Goal: Task Accomplishment & Management: Use online tool/utility

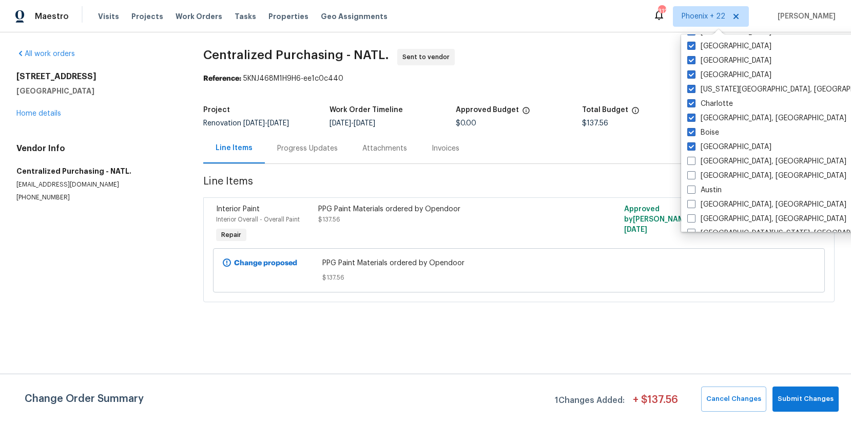
scroll to position [244, 0]
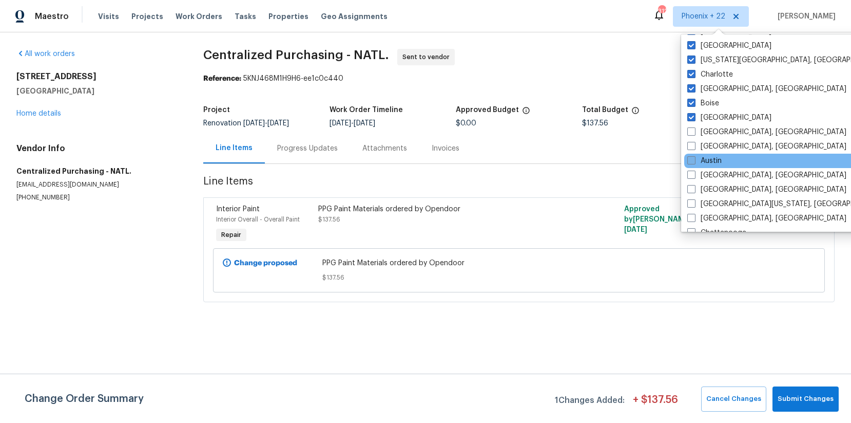
click at [713, 157] on label "Austin" at bounding box center [705, 161] width 34 height 10
click at [694, 157] on input "Austin" at bounding box center [691, 159] width 7 height 7
checkbox input "true"
click at [160, 21] on div "Visits Projects Work Orders Tasks Properties Geo Assignments" at bounding box center [249, 16] width 302 height 21
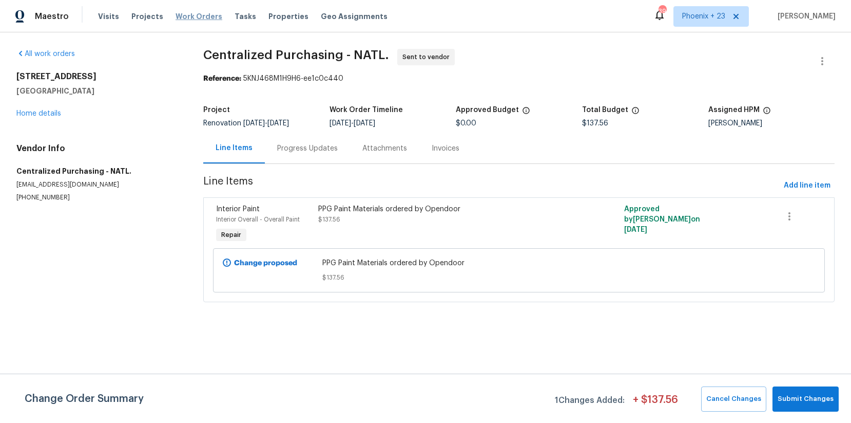
click at [179, 15] on span "Work Orders" at bounding box center [199, 16] width 47 height 10
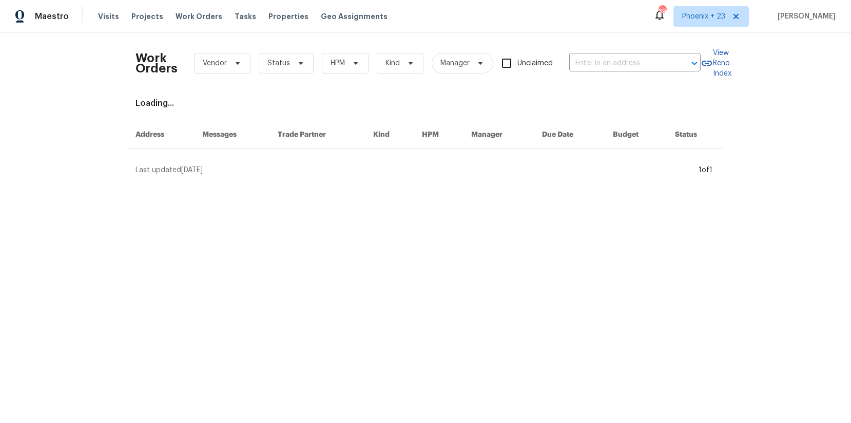
drag, startPoint x: 630, startPoint y: 47, endPoint x: 627, endPoint y: 73, distance: 26.3
click at [629, 48] on div "Work Orders Vendor Status HPM Kind Manager Unclaimed ​" at bounding box center [418, 63] width 565 height 45
click at [627, 73] on div "Work Orders Vendor Status HPM Kind Manager Unclaimed ​" at bounding box center [418, 63] width 565 height 45
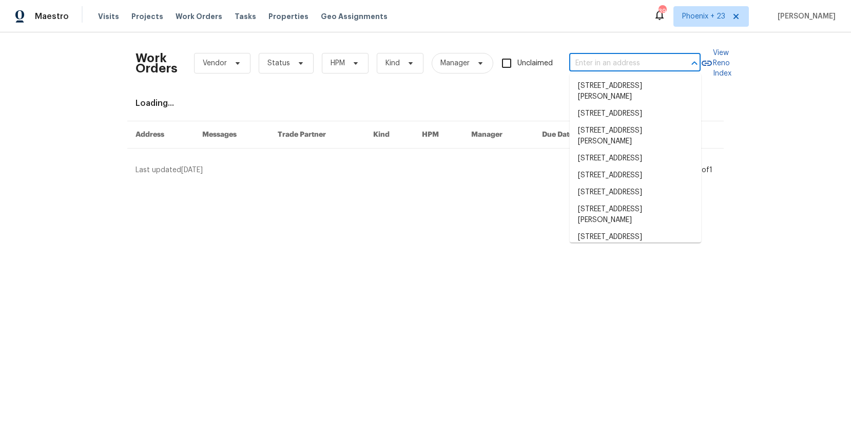
click at [618, 68] on input "text" at bounding box center [621, 63] width 103 height 16
paste input "[STREET_ADDRESS]"
type input "[STREET_ADDRESS]"
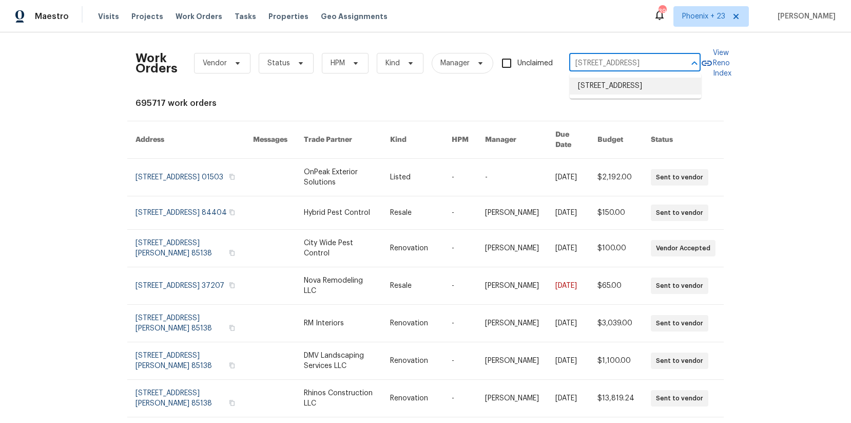
click at [609, 86] on li "[STREET_ADDRESS]" at bounding box center [635, 86] width 131 height 17
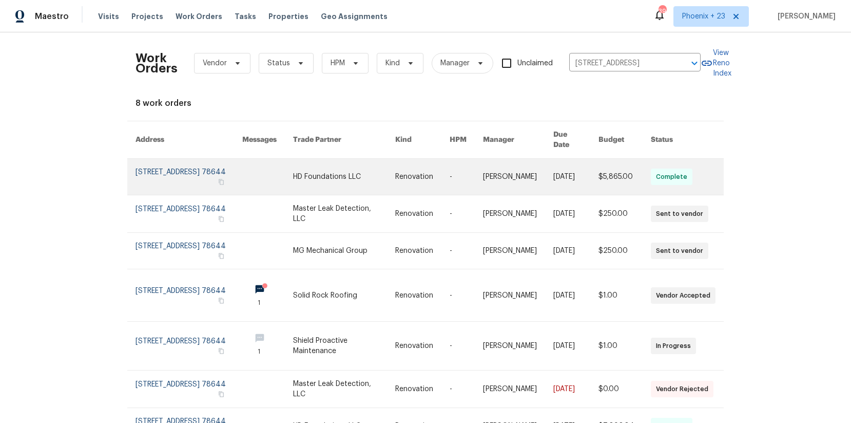
click at [351, 165] on link at bounding box center [344, 177] width 102 height 36
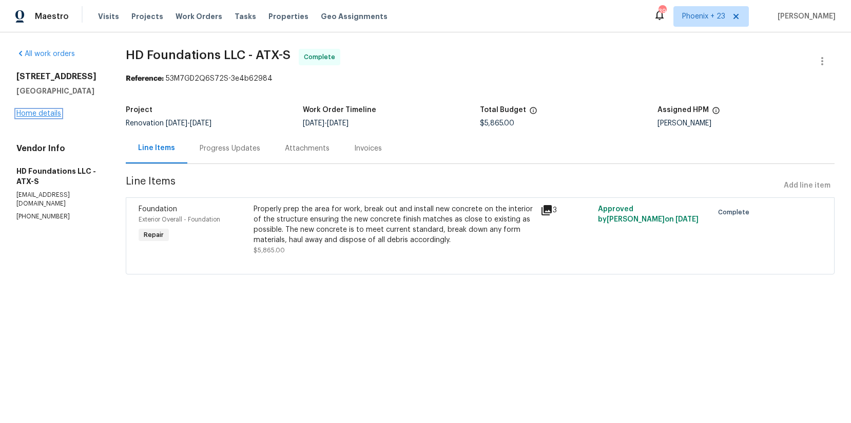
click at [49, 111] on link "Home details" at bounding box center [38, 113] width 45 height 7
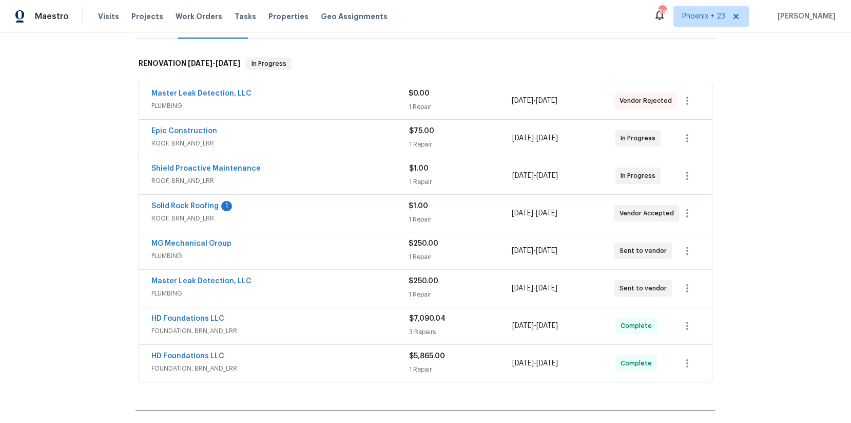
scroll to position [151, 0]
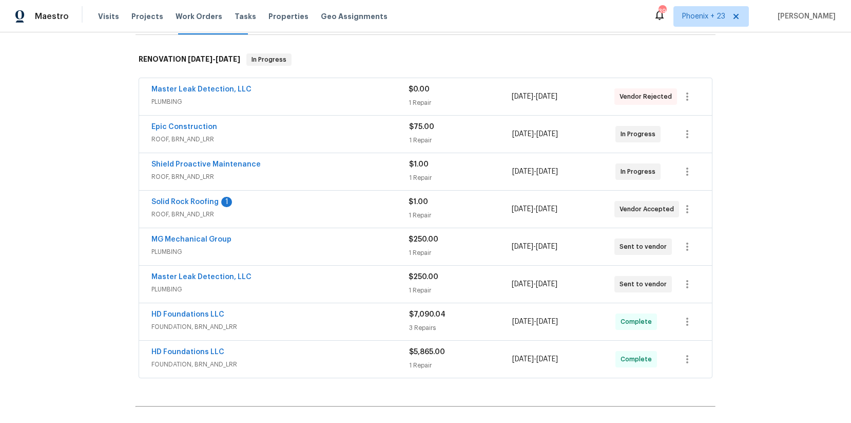
click at [666, 23] on div "395" at bounding box center [660, 16] width 12 height 15
drag, startPoint x: 701, startPoint y: 18, endPoint x: 703, endPoint y: 26, distance: 7.8
click at [701, 18] on span "Phoenix + 23" at bounding box center [703, 16] width 43 height 10
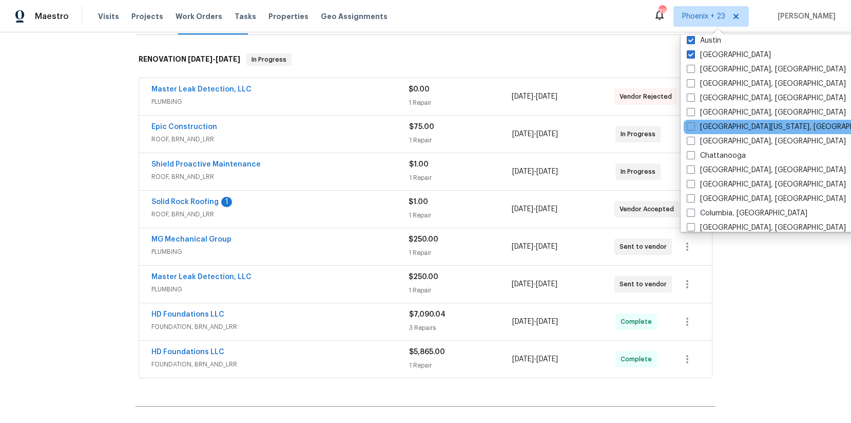
scroll to position [0, 0]
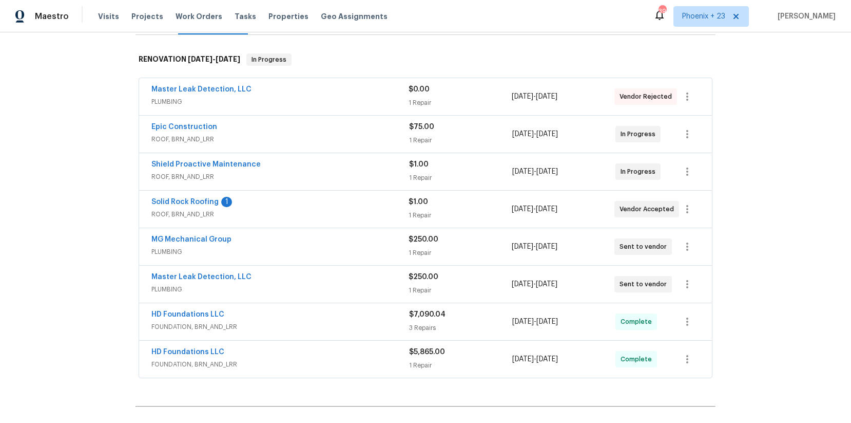
drag, startPoint x: 178, startPoint y: 33, endPoint x: 147, endPoint y: 60, distance: 40.8
click at [176, 33] on div "Visits Work Orders Maintenance Notes Condition Adjustments Costs Photos Floor P…" at bounding box center [426, 19] width 580 height 31
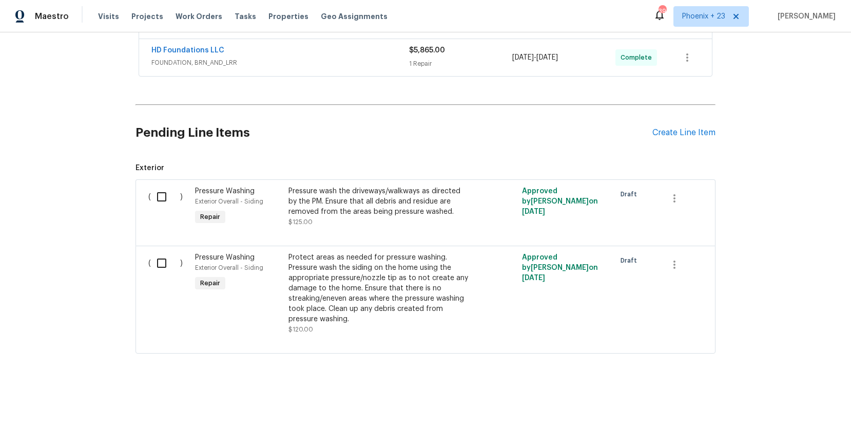
scroll to position [453, 0]
drag, startPoint x: 691, startPoint y: 126, endPoint x: 675, endPoint y: 124, distance: 16.5
click at [691, 126] on div "Pending Line Items Create Line Item" at bounding box center [426, 132] width 580 height 48
click at [684, 131] on div "Create Line Item" at bounding box center [684, 132] width 63 height 10
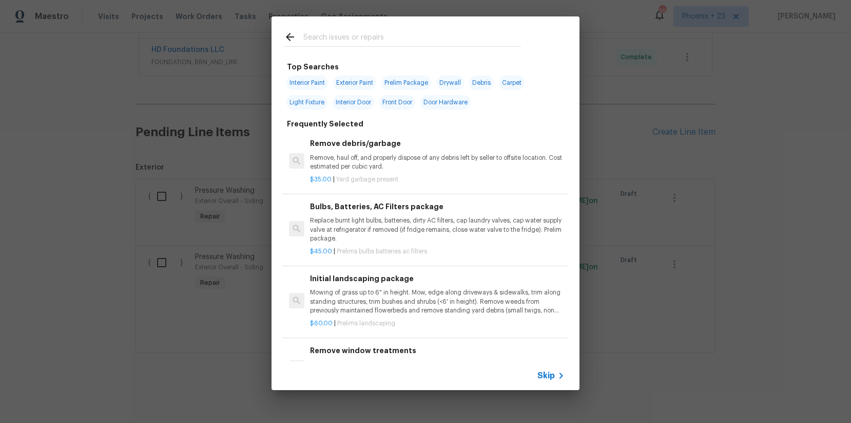
click at [371, 46] on div at bounding box center [402, 46] width 237 height 1
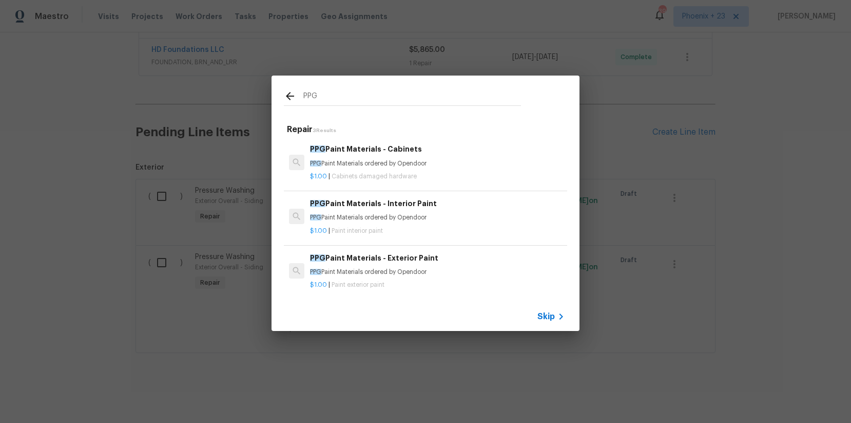
type input "PPG"
click at [447, 211] on div "PPG Paint Materials - Interior Paint PPG Paint Materials ordered by Opendoor" at bounding box center [437, 210] width 255 height 25
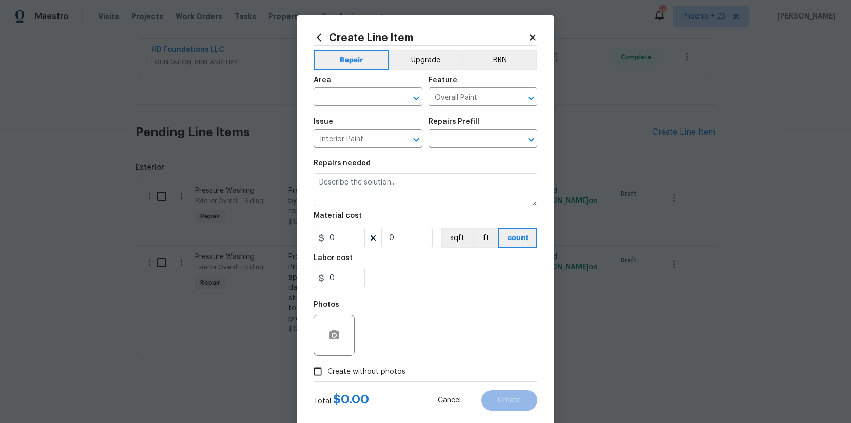
type input "PPG Paint Materials - Interior Paint $1.00"
type textarea "PPG Paint Materials ordered by Opendoor"
type input "1"
click at [358, 97] on input "text" at bounding box center [354, 98] width 80 height 16
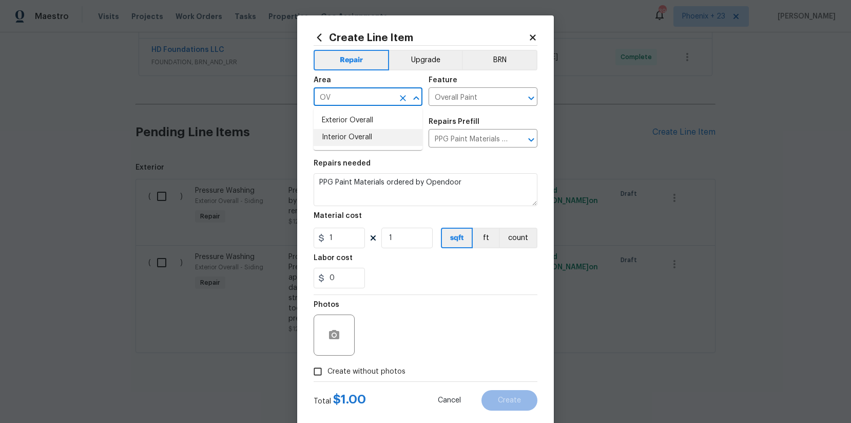
click at [374, 139] on li "Interior Overall" at bounding box center [368, 137] width 109 height 17
type input "Interior Overall"
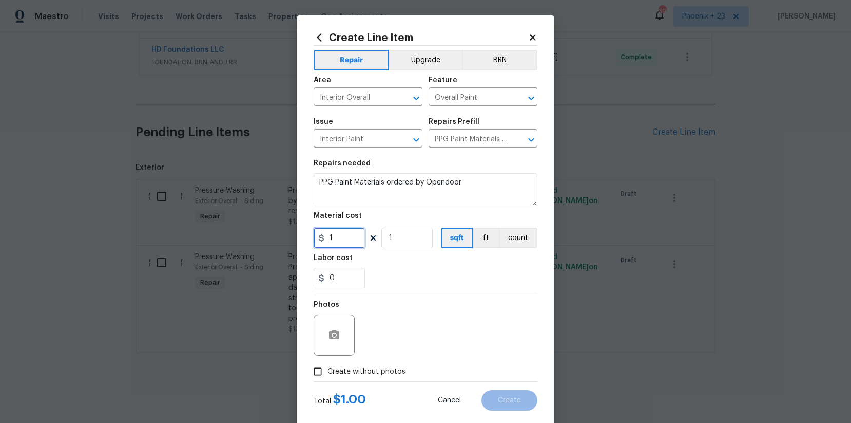
drag, startPoint x: 348, startPoint y: 241, endPoint x: 327, endPoint y: 238, distance: 21.3
click at [348, 241] on input "1" at bounding box center [339, 237] width 51 height 21
drag, startPoint x: 327, startPoint y: 238, endPoint x: 308, endPoint y: 235, distance: 19.2
click at [308, 235] on div "Create Line Item Repair Upgrade BRN Area Interior Overall ​ Feature Overall Pai…" at bounding box center [425, 220] width 257 height 411
type input "612.27"
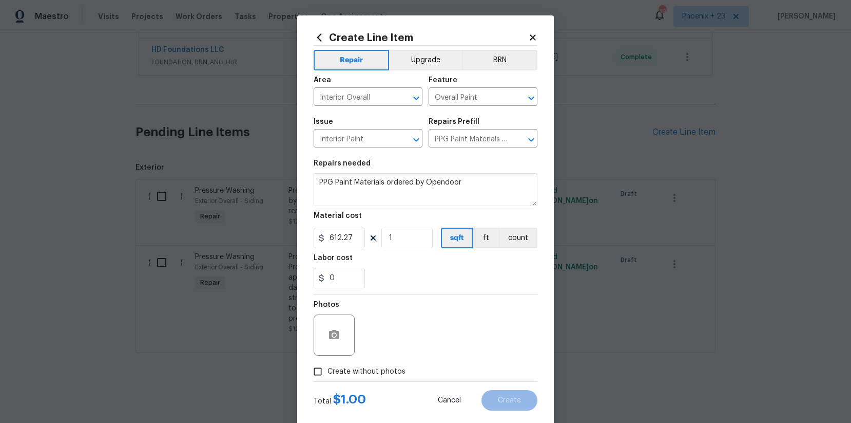
click at [374, 363] on label "Create without photos" at bounding box center [357, 372] width 98 height 20
click at [328, 363] on input "Create without photos" at bounding box center [318, 372] width 20 height 20
checkbox input "true"
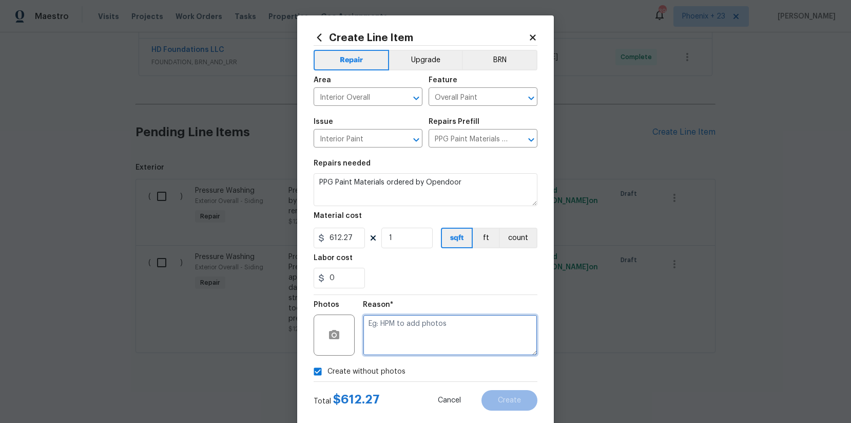
click at [401, 337] on textarea at bounding box center [450, 334] width 175 height 41
type textarea "NA"
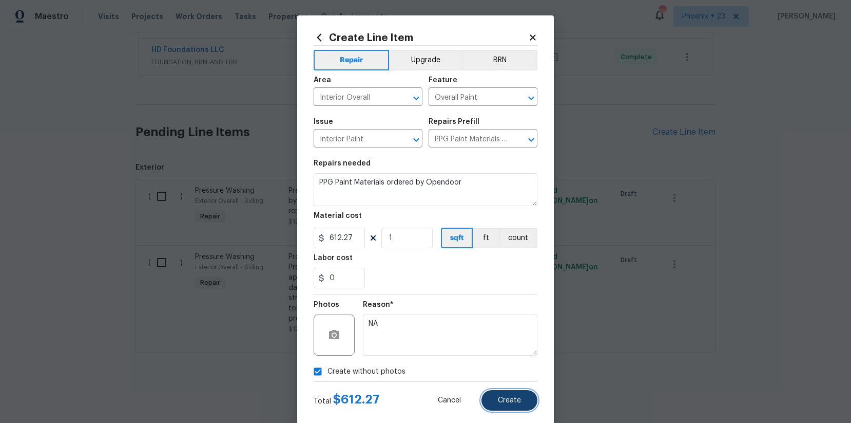
click at [510, 405] on button "Create" at bounding box center [510, 400] width 56 height 21
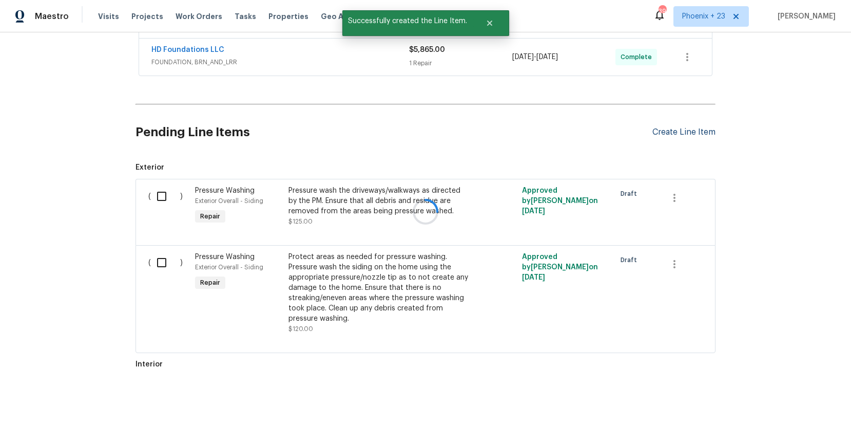
click at [669, 134] on div "Create Line Item" at bounding box center [684, 132] width 63 height 10
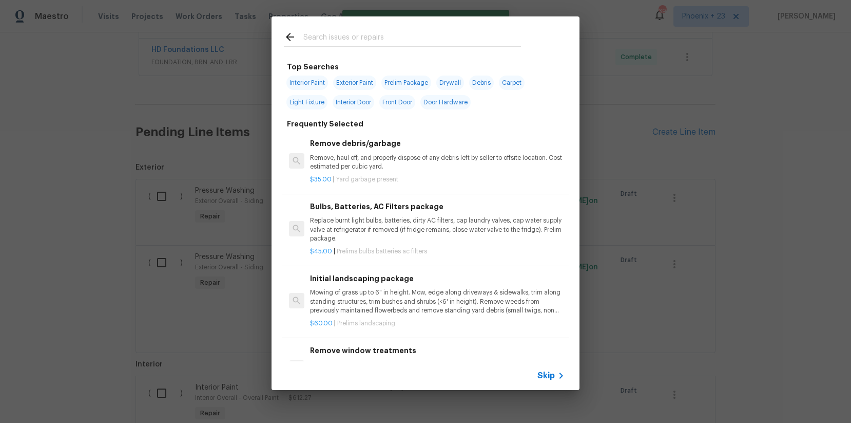
click at [402, 26] on div at bounding box center [403, 36] width 262 height 41
click at [400, 31] on input "text" at bounding box center [412, 38] width 218 height 15
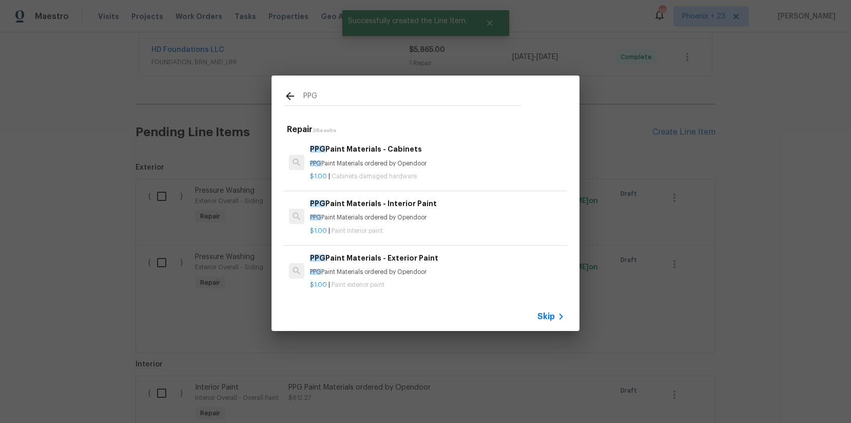
type input "PPG"
click at [445, 167] on p "PPG Paint Materials ordered by Opendoor" at bounding box center [437, 163] width 255 height 9
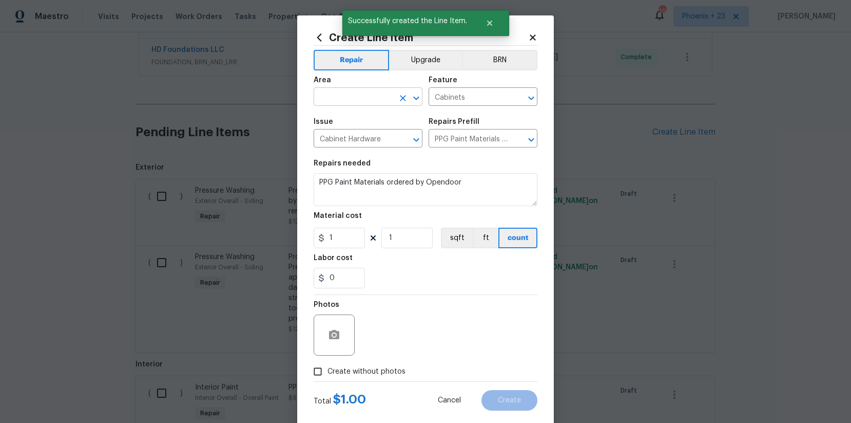
drag, startPoint x: 378, startPoint y: 83, endPoint x: 376, endPoint y: 94, distance: 11.5
click at [378, 85] on div "Area" at bounding box center [368, 83] width 109 height 13
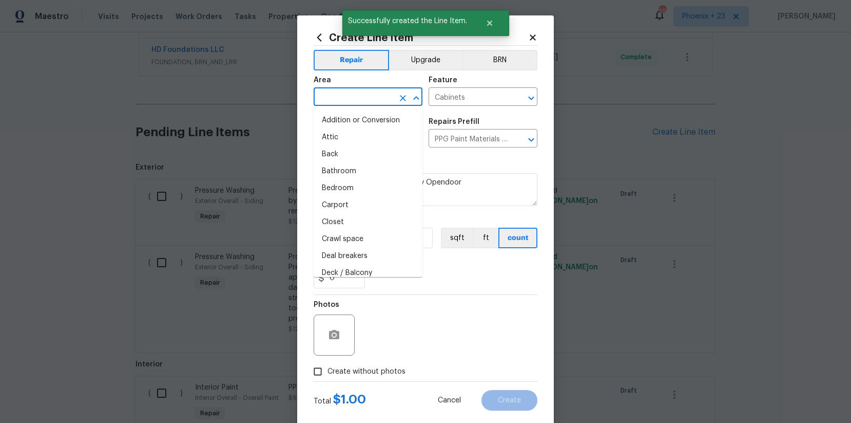
click at [376, 94] on input "text" at bounding box center [354, 98] width 80 height 16
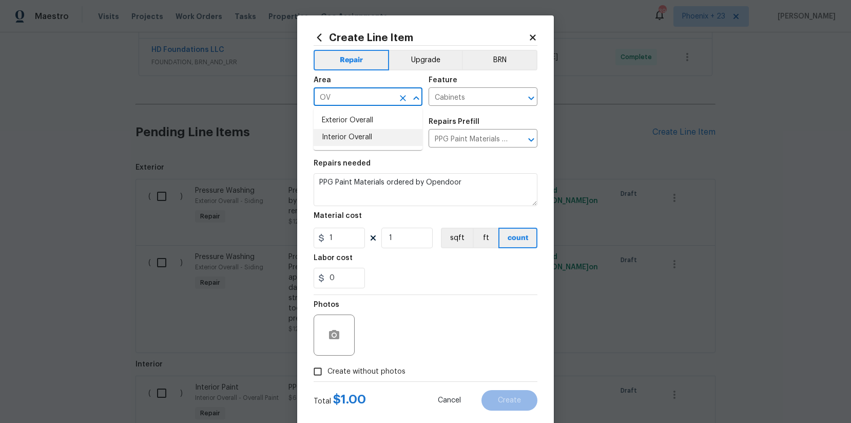
click at [388, 140] on li "Interior Overall" at bounding box center [368, 137] width 109 height 17
type input "Interior Overall"
click at [343, 238] on input "1" at bounding box center [339, 237] width 51 height 21
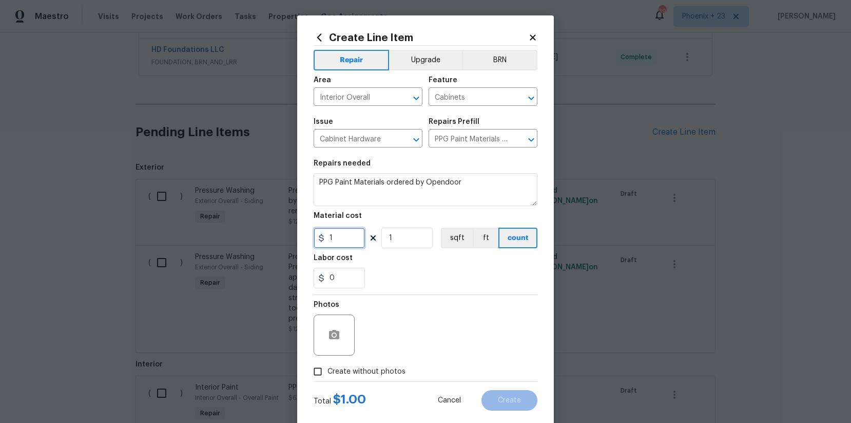
drag, startPoint x: 343, startPoint y: 238, endPoint x: 322, endPoint y: 236, distance: 20.2
click at [322, 236] on div "1" at bounding box center [339, 237] width 51 height 21
type input "438.72"
drag, startPoint x: 373, startPoint y: 342, endPoint x: 391, endPoint y: 383, distance: 44.4
click at [373, 342] on div "Photos" at bounding box center [426, 328] width 224 height 67
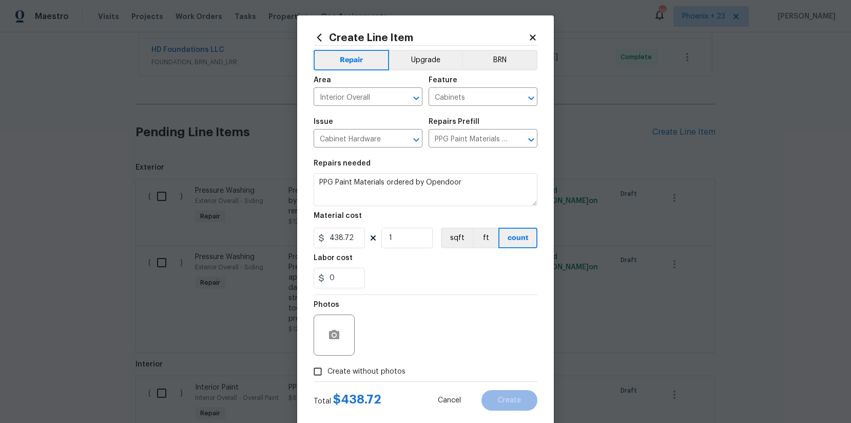
drag, startPoint x: 392, startPoint y: 372, endPoint x: 400, endPoint y: 367, distance: 9.3
click at [392, 372] on span "Create without photos" at bounding box center [367, 371] width 78 height 11
click at [328, 372] on input "Create without photos" at bounding box center [318, 372] width 20 height 20
checkbox input "true"
click at [410, 345] on textarea at bounding box center [450, 334] width 175 height 41
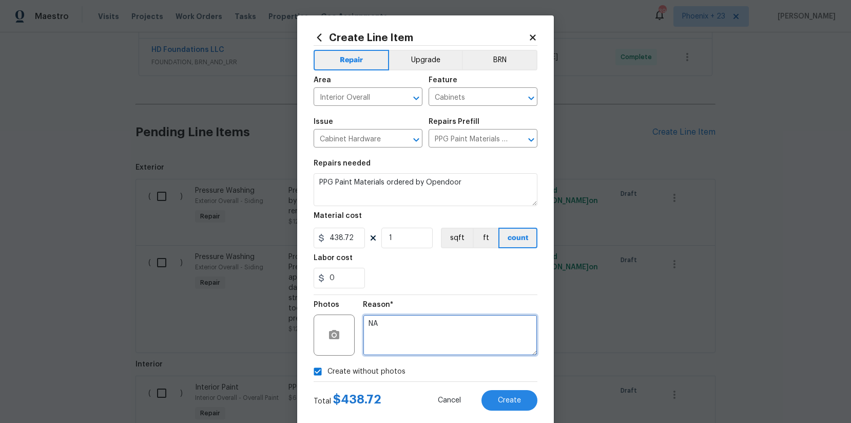
type textarea "NA"
click at [424, 313] on div "Reason*" at bounding box center [450, 307] width 175 height 13
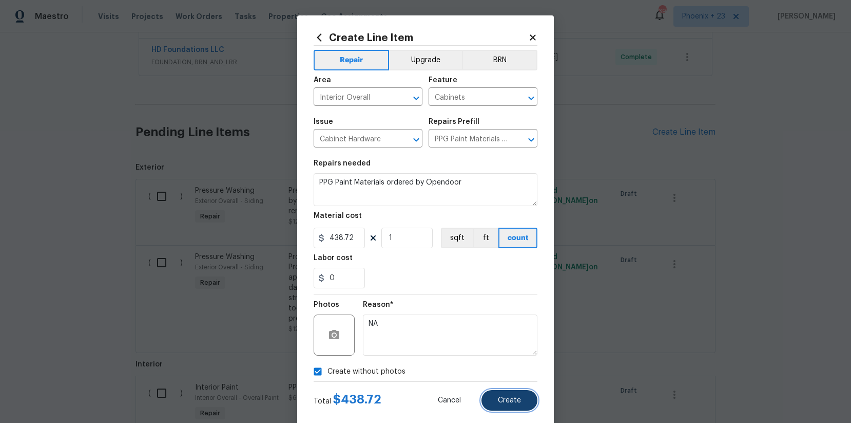
click at [507, 407] on button "Create" at bounding box center [510, 400] width 56 height 21
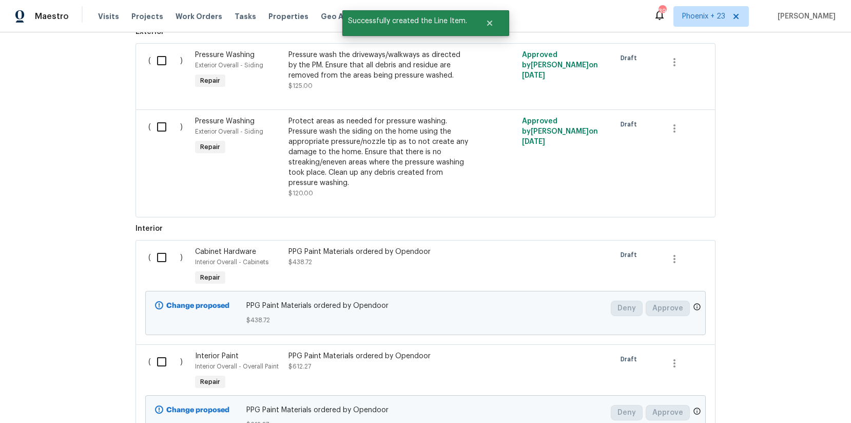
scroll to position [685, 0]
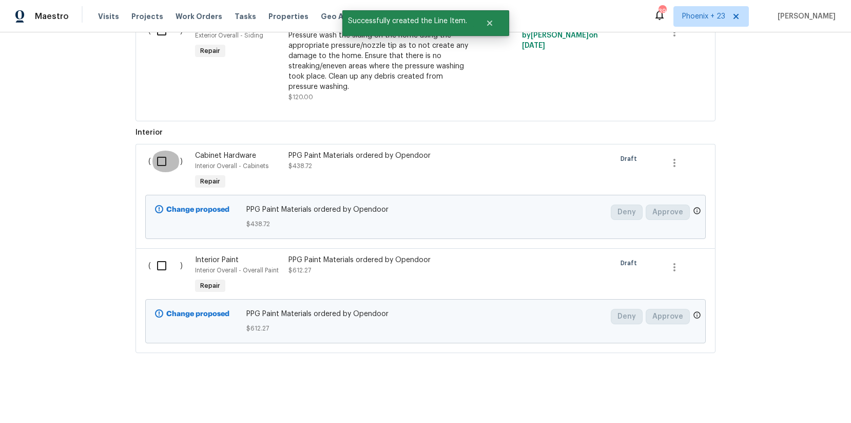
click at [168, 162] on input "checkbox" at bounding box center [165, 161] width 29 height 22
checkbox input "true"
drag, startPoint x: 164, startPoint y: 264, endPoint x: 186, endPoint y: 269, distance: 22.2
click at [164, 264] on input "checkbox" at bounding box center [165, 266] width 29 height 22
checkbox input "true"
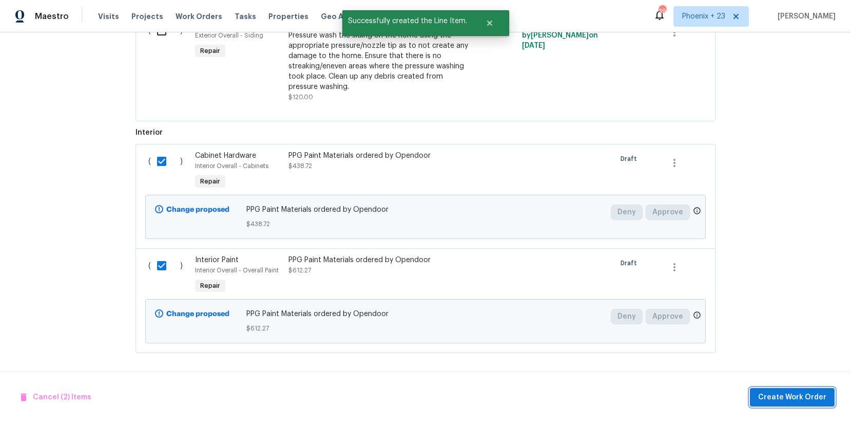
click at [792, 395] on span "Create Work Order" at bounding box center [792, 397] width 68 height 13
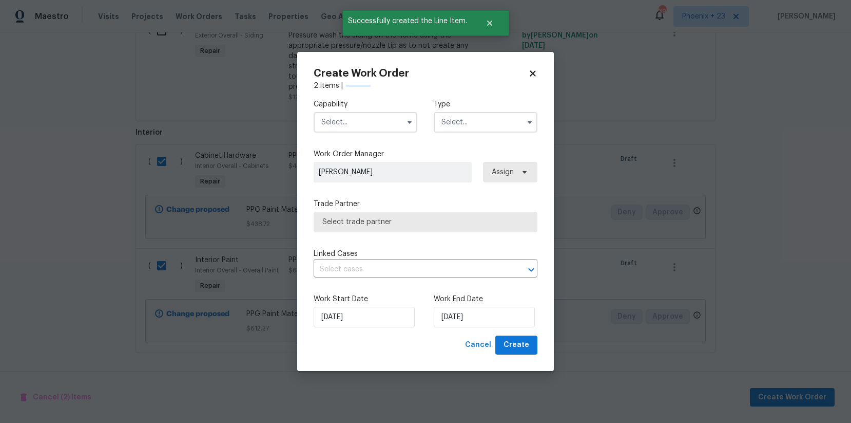
checkbox input "false"
click at [377, 127] on input "text" at bounding box center [366, 122] width 104 height 21
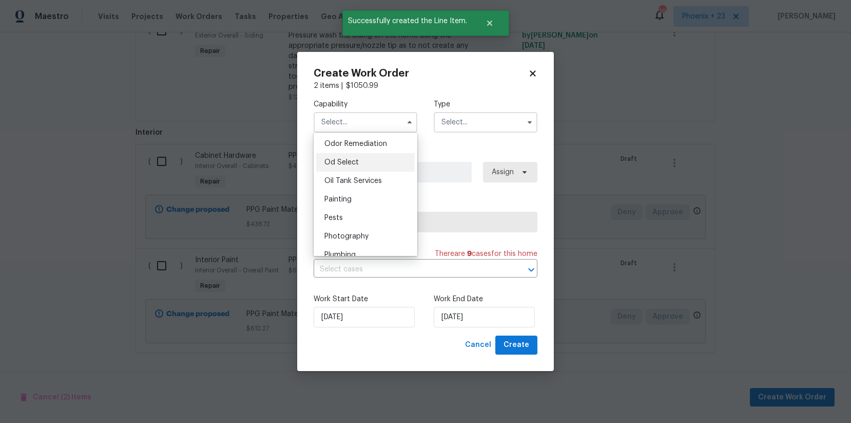
scroll to position [813, 0]
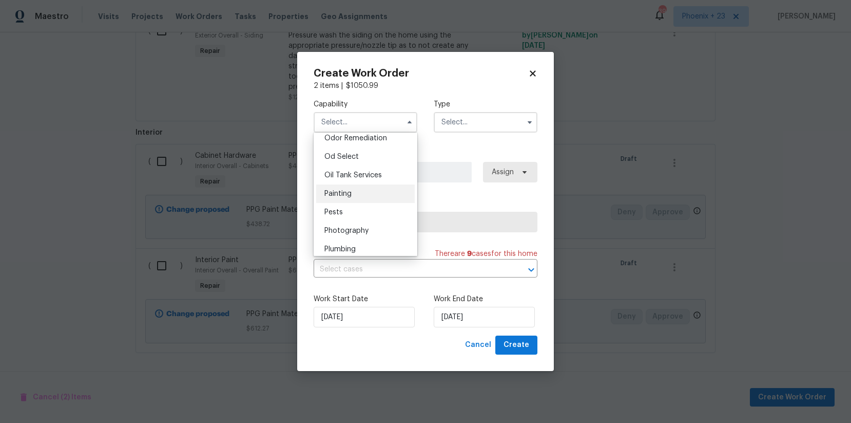
click at [367, 197] on div "Painting" at bounding box center [365, 193] width 99 height 18
type input "Painting"
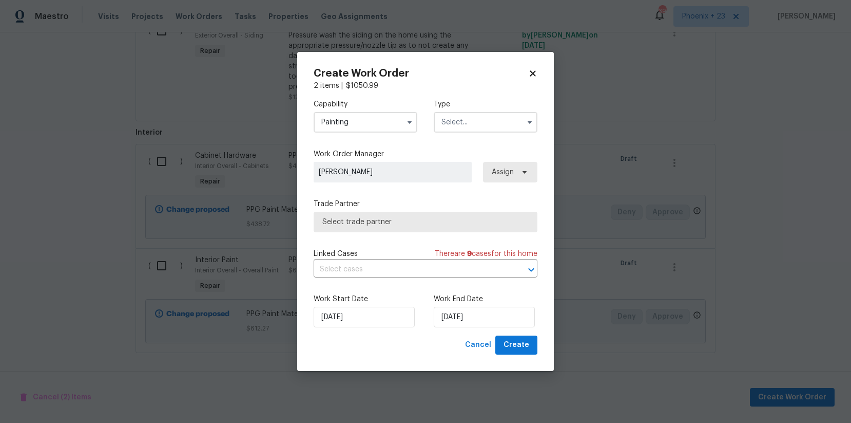
click at [469, 127] on input "text" at bounding box center [486, 122] width 104 height 21
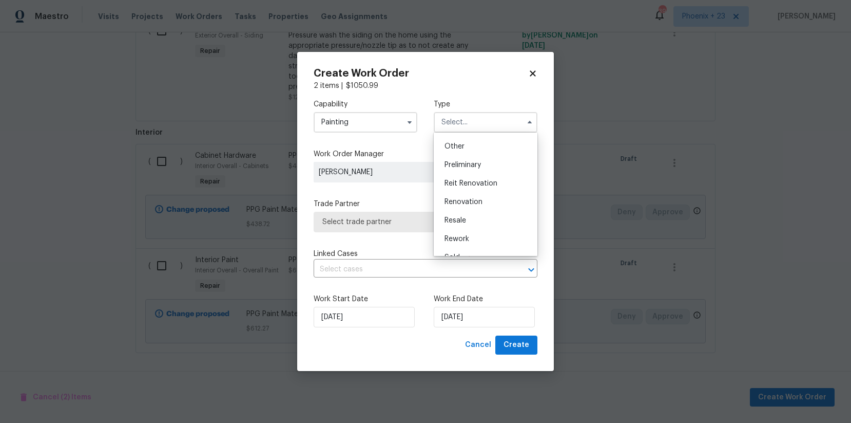
scroll to position [233, 0]
click at [476, 167] on span "Renovation" at bounding box center [464, 169] width 38 height 7
type input "Renovation"
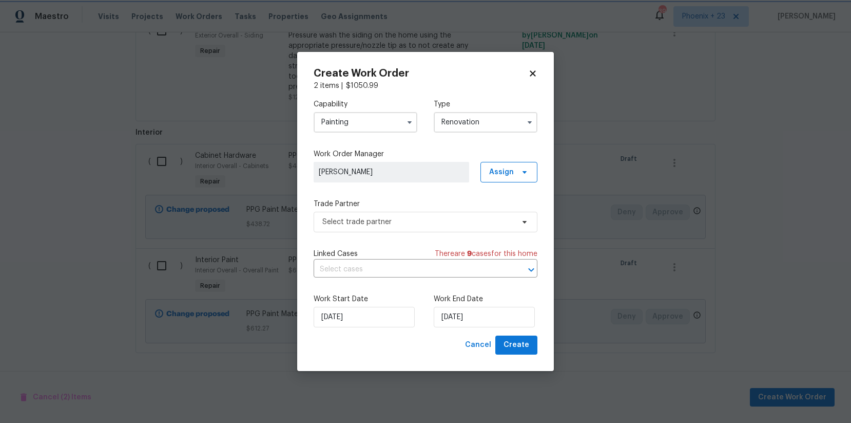
scroll to position [0, 0]
click at [514, 170] on span "Assign" at bounding box center [509, 172] width 57 height 21
click at [516, 216] on div "Assign to me" at bounding box center [510, 216] width 45 height 10
click at [404, 210] on div "Trade Partner Select trade partner" at bounding box center [426, 215] width 224 height 33
click at [413, 220] on span "Select trade partner" at bounding box center [418, 222] width 192 height 10
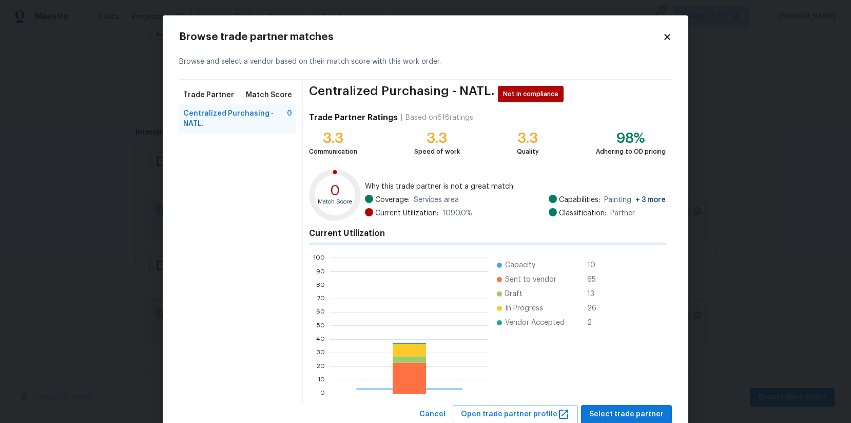
scroll to position [144, 159]
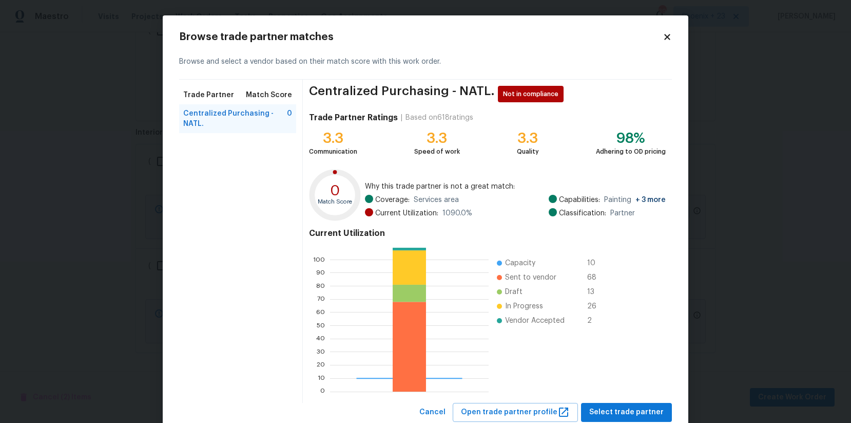
click at [654, 401] on div "Centralized Purchasing - NATL. Not in compliance Trade Partner Ratings | Based …" at bounding box center [487, 241] width 369 height 323
click at [653, 403] on button "Select trade partner" at bounding box center [626, 412] width 91 height 19
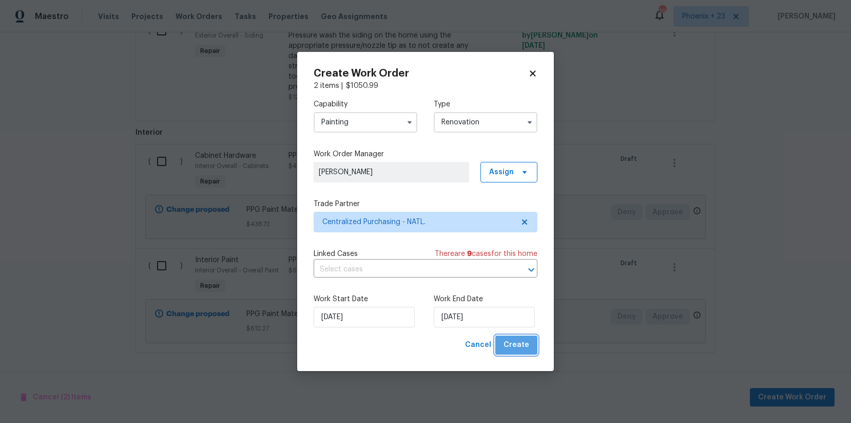
click at [519, 341] on span "Create" at bounding box center [517, 344] width 26 height 13
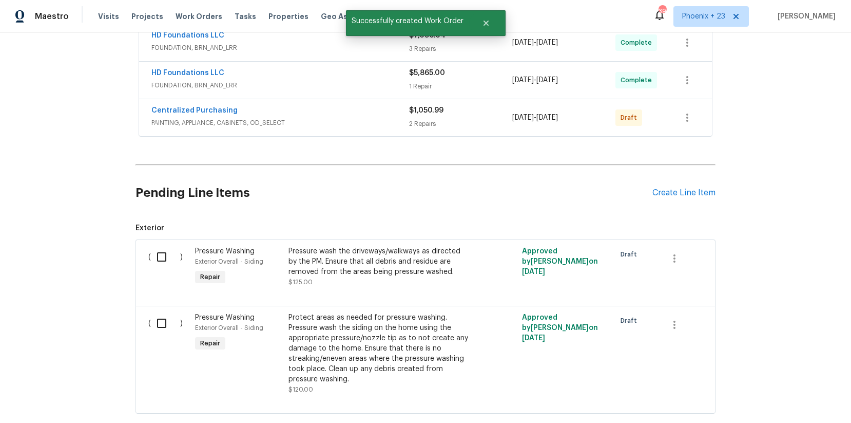
scroll to position [429, 0]
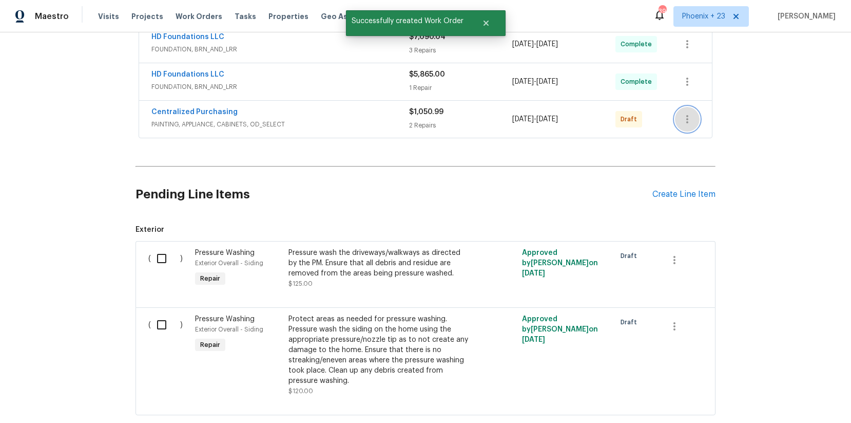
click at [687, 119] on icon "button" at bounding box center [688, 119] width 2 height 8
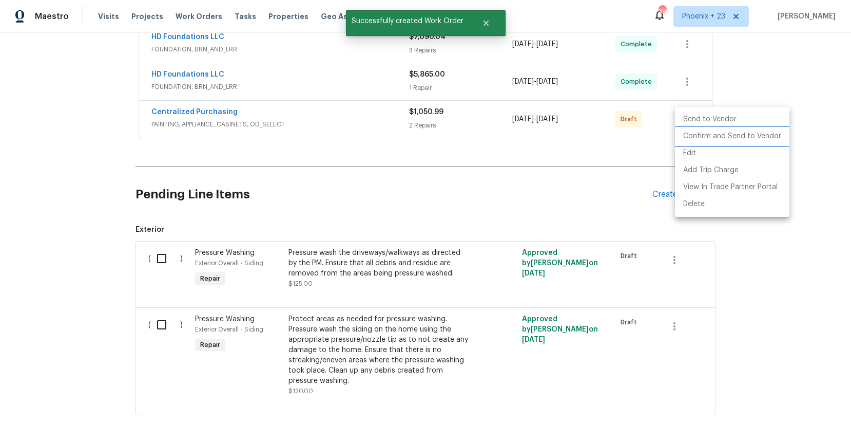
click at [687, 135] on li "Confirm and Send to Vendor" at bounding box center [732, 136] width 115 height 17
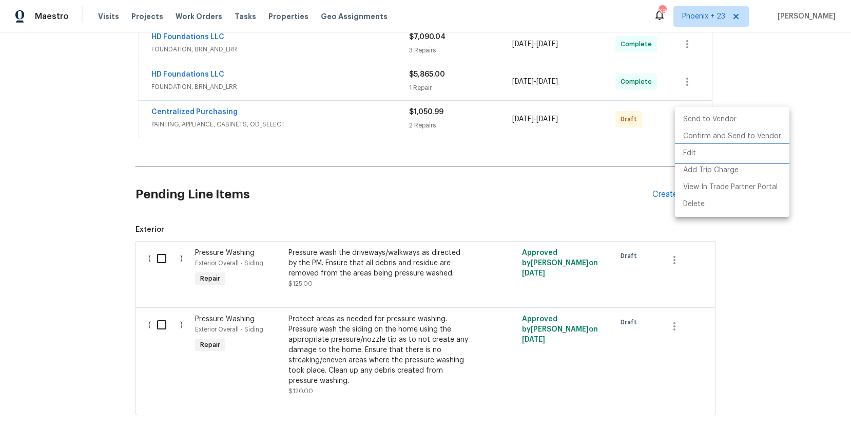
scroll to position [354, 0]
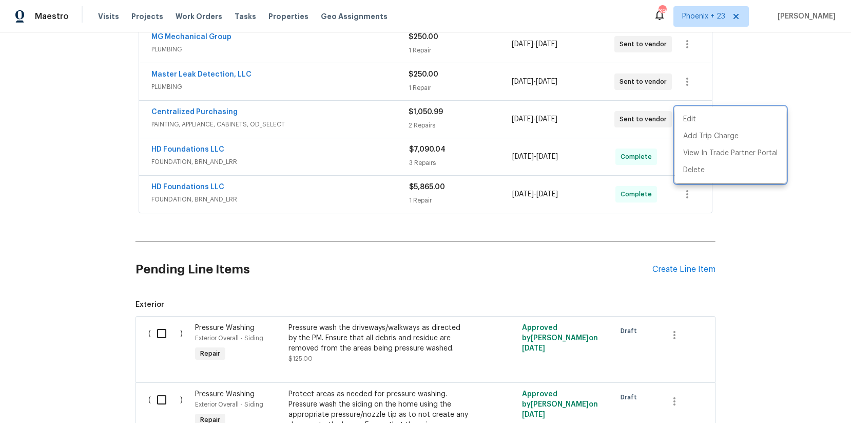
click at [231, 112] on div at bounding box center [425, 211] width 851 height 423
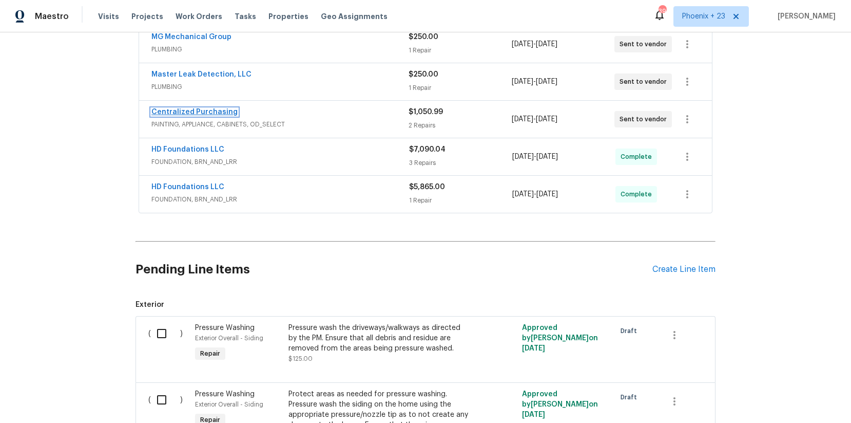
click at [188, 113] on link "Centralized Purchasing" at bounding box center [194, 111] width 86 height 7
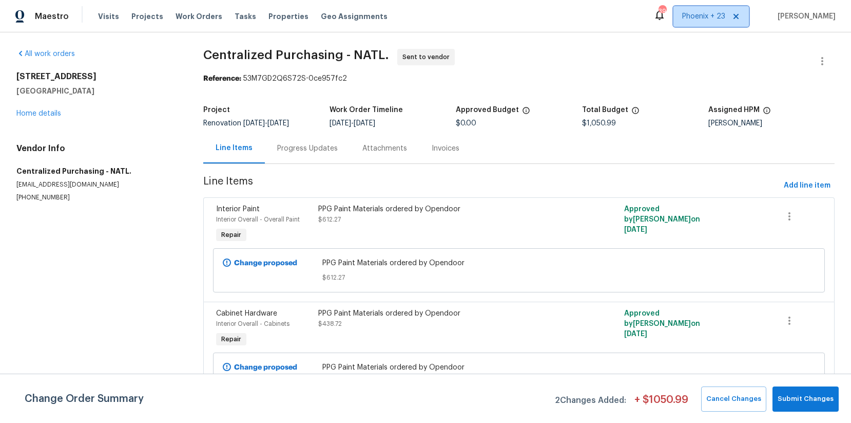
click at [697, 25] on span "Phoenix + 23" at bounding box center [711, 16] width 75 height 21
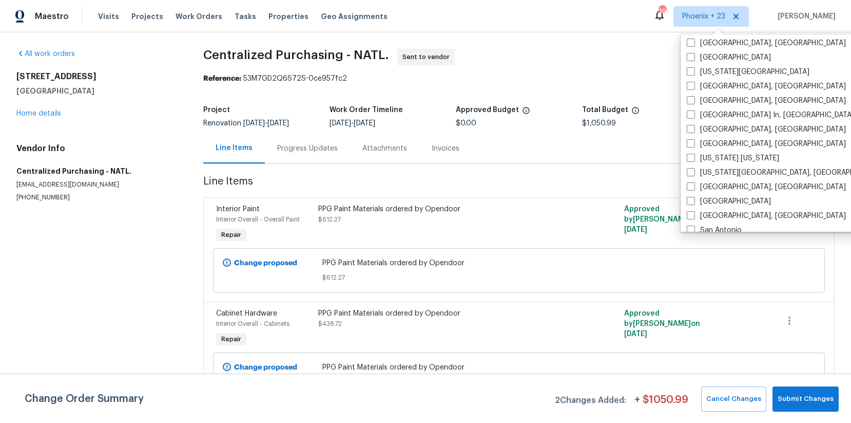
scroll to position [688, 0]
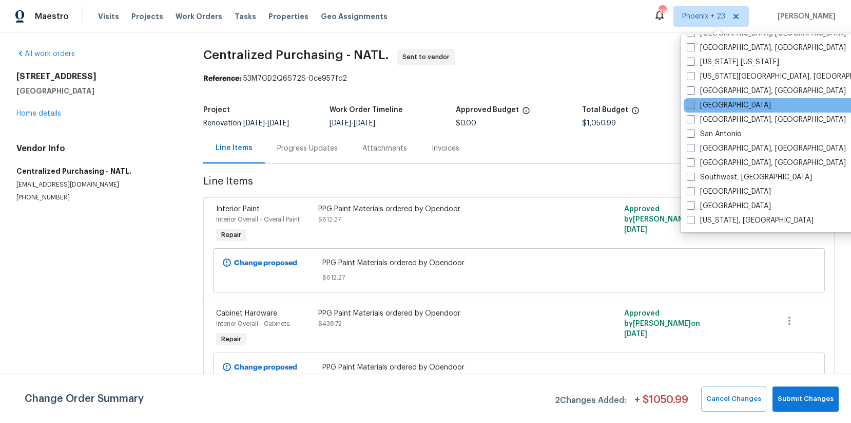
click at [713, 108] on label "[GEOGRAPHIC_DATA]" at bounding box center [729, 105] width 84 height 10
click at [694, 107] on input "[GEOGRAPHIC_DATA]" at bounding box center [690, 103] width 7 height 7
checkbox input "true"
drag, startPoint x: 188, startPoint y: 49, endPoint x: 189, endPoint y: 39, distance: 10.3
click at [187, 49] on div "All work orders [STREET_ADDRESS] Home details Vendor Info Centralized Purchasin…" at bounding box center [425, 233] width 851 height 403
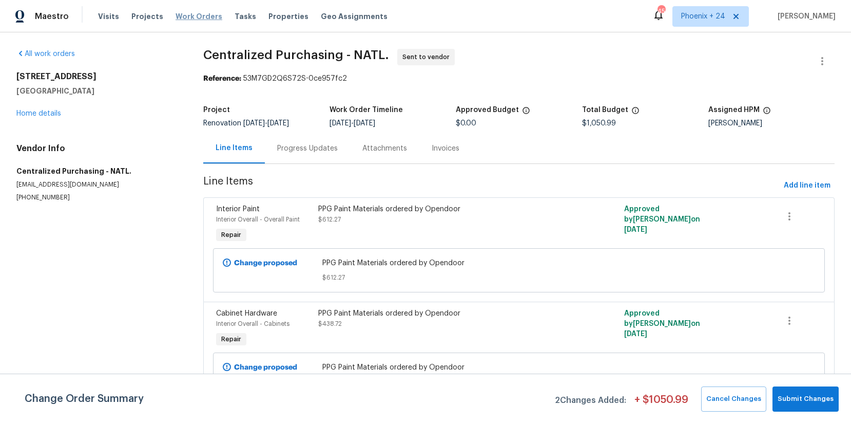
click at [192, 22] on div "Visits Projects Work Orders Tasks Properties Geo Assignments" at bounding box center [249, 16] width 302 height 21
click at [199, 15] on span "Work Orders" at bounding box center [199, 16] width 47 height 10
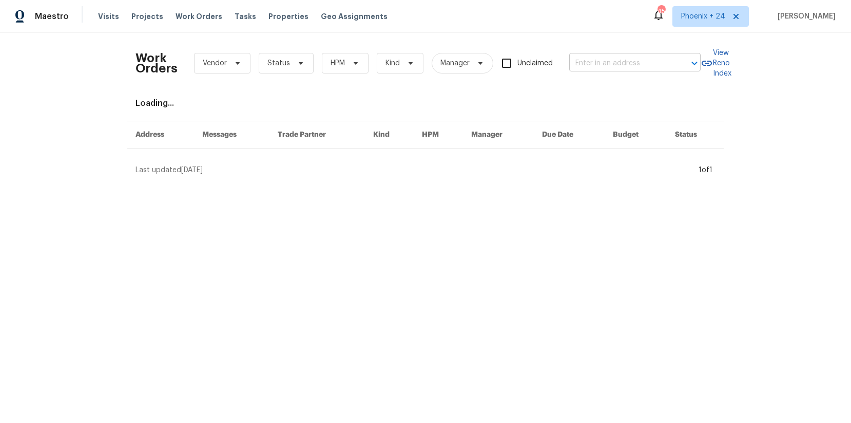
click at [576, 64] on input "text" at bounding box center [621, 63] width 103 height 16
paste input "[STREET_ADDRESS]"
type input "[STREET_ADDRESS]"
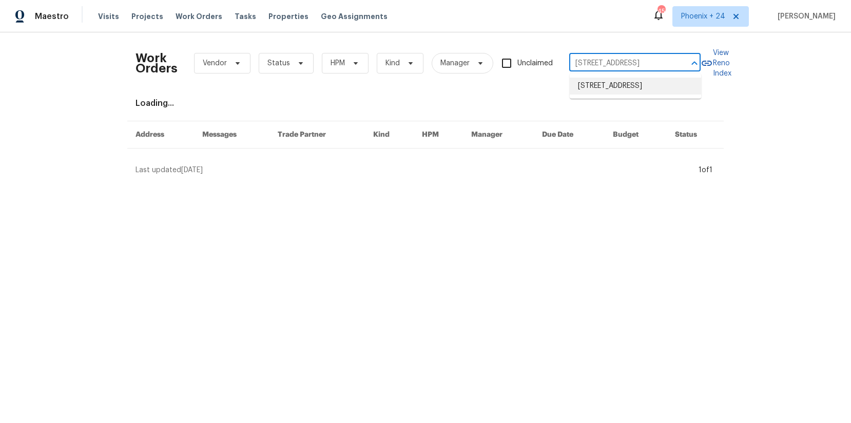
click at [619, 84] on li "[STREET_ADDRESS]" at bounding box center [635, 86] width 131 height 17
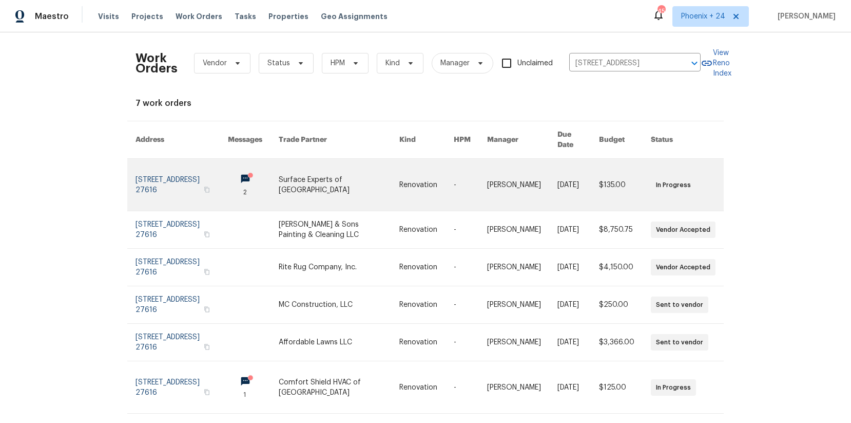
click at [391, 159] on link at bounding box center [339, 185] width 121 height 52
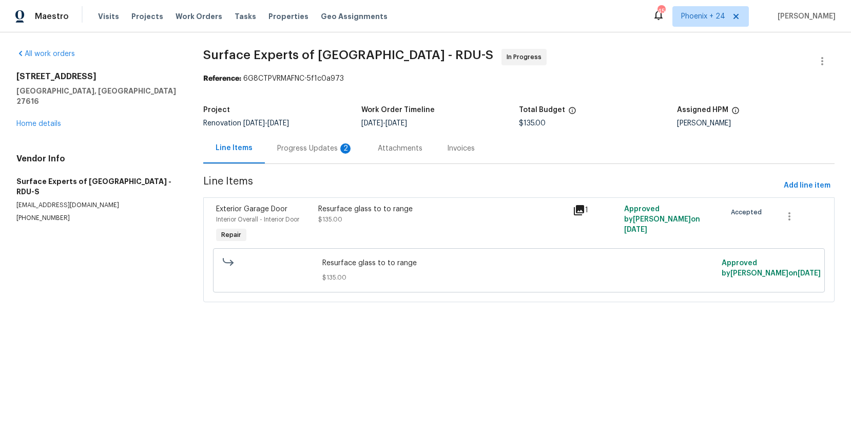
click at [63, 115] on div "[STREET_ADDRESS] Home details" at bounding box center [97, 100] width 162 height 58
click at [56, 120] on link "Home details" at bounding box center [38, 123] width 45 height 7
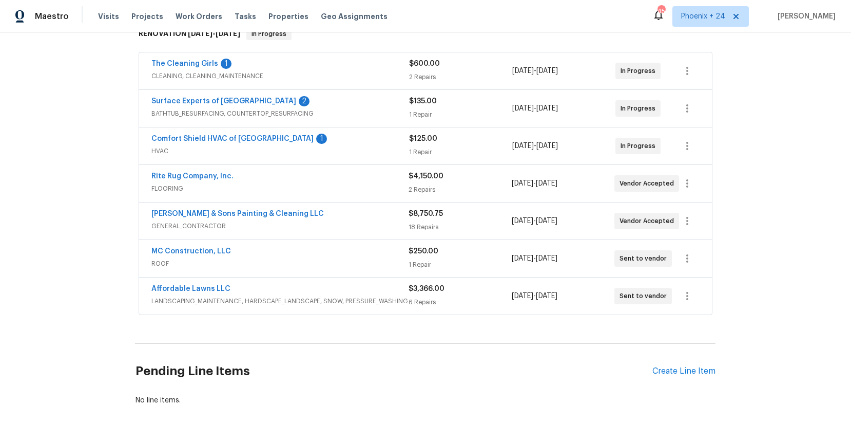
scroll to position [230, 0]
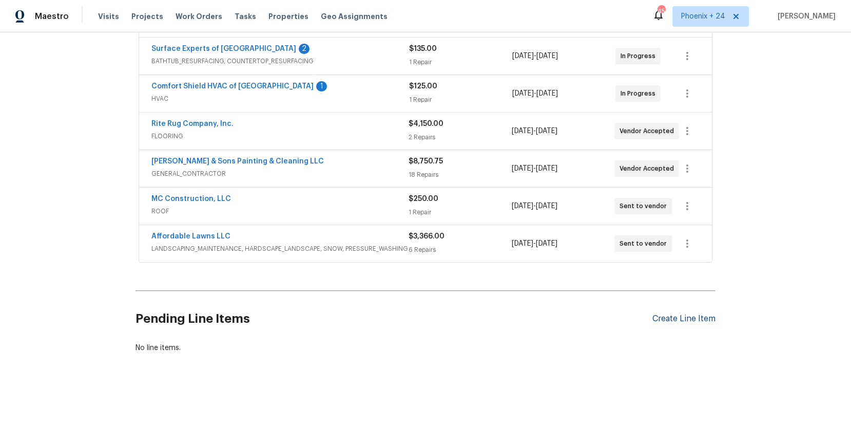
click at [701, 314] on div "Create Line Item" at bounding box center [684, 319] width 63 height 10
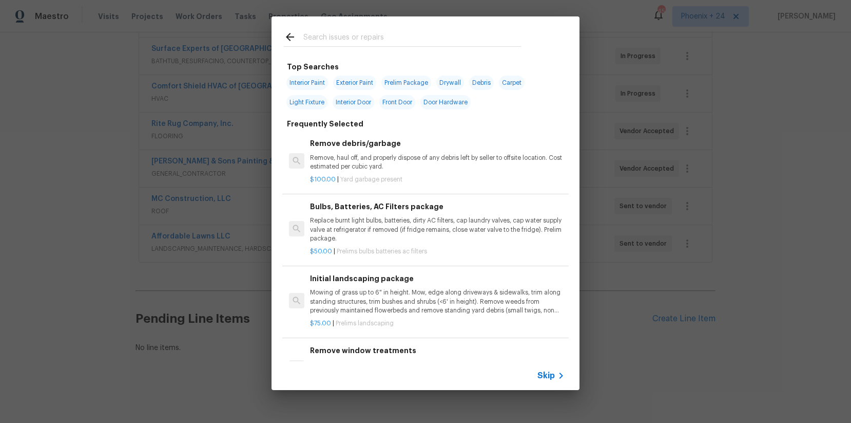
click at [362, 32] on input "text" at bounding box center [412, 38] width 218 height 15
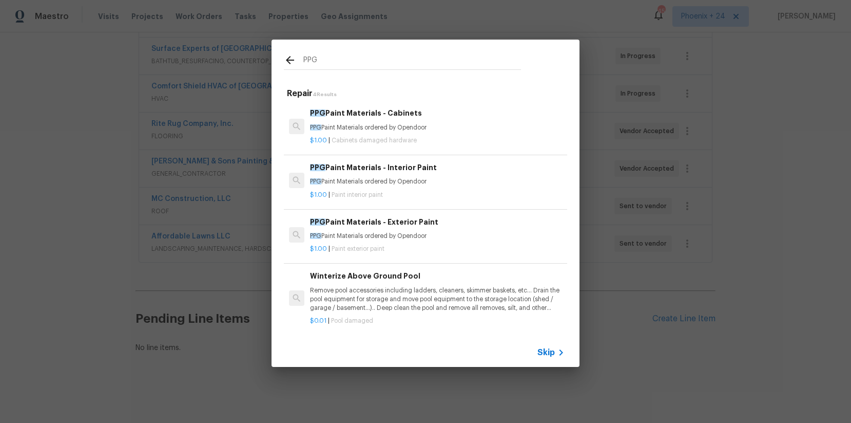
type input "PPG"
click at [434, 184] on p "PPG Paint Materials ordered by Opendoor" at bounding box center [437, 181] width 255 height 9
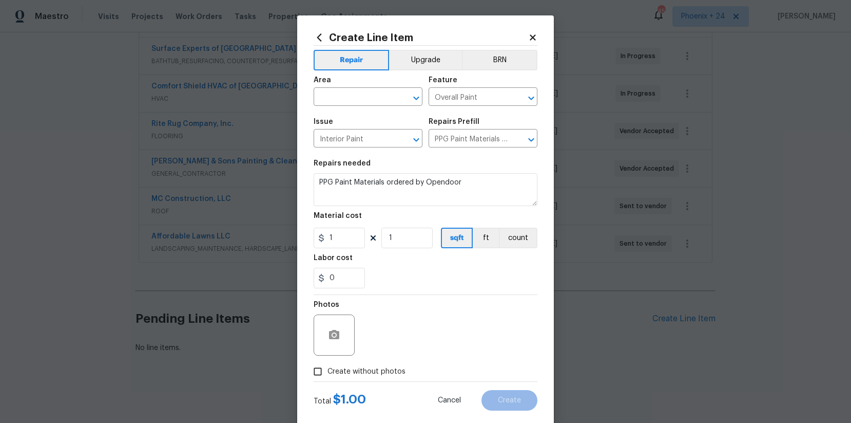
click at [365, 106] on span "Area ​" at bounding box center [368, 91] width 109 height 42
click at [365, 105] on body "Maestro Visits Projects Work Orders Tasks Properties Geo Assignments 458 Phoeni…" at bounding box center [425, 211] width 851 height 423
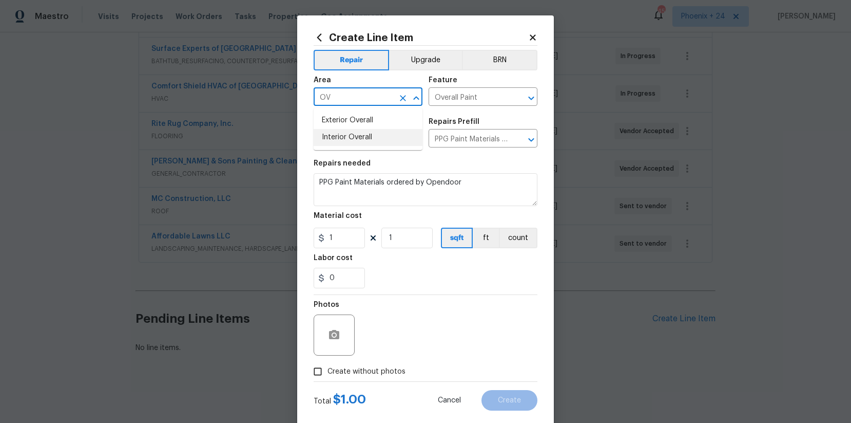
click at [371, 130] on li "Interior Overall" at bounding box center [368, 137] width 109 height 17
type input "Interior Overall"
click at [343, 228] on figure "Material cost 1 1 sqft ft count" at bounding box center [426, 230] width 224 height 36
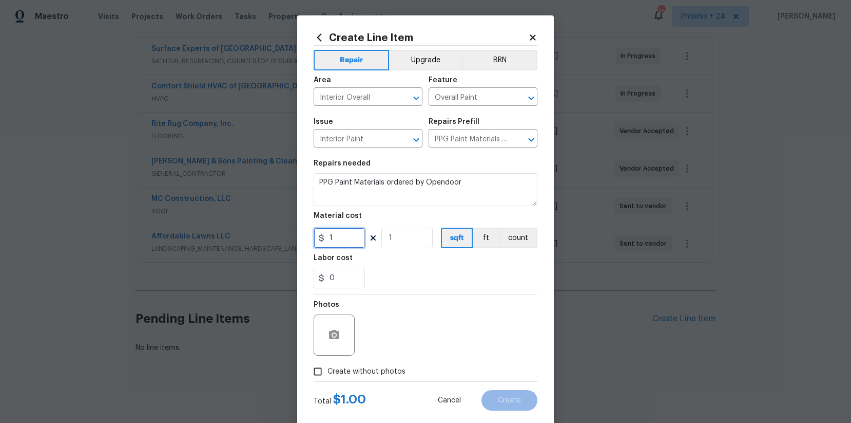
click at [348, 236] on input "1" at bounding box center [339, 237] width 51 height 21
drag, startPoint x: 339, startPoint y: 237, endPoint x: 313, endPoint y: 234, distance: 26.4
click at [314, 234] on input "1" at bounding box center [339, 237] width 51 height 21
type input "830.11"
click at [377, 375] on span "Create without photos" at bounding box center [367, 371] width 78 height 11
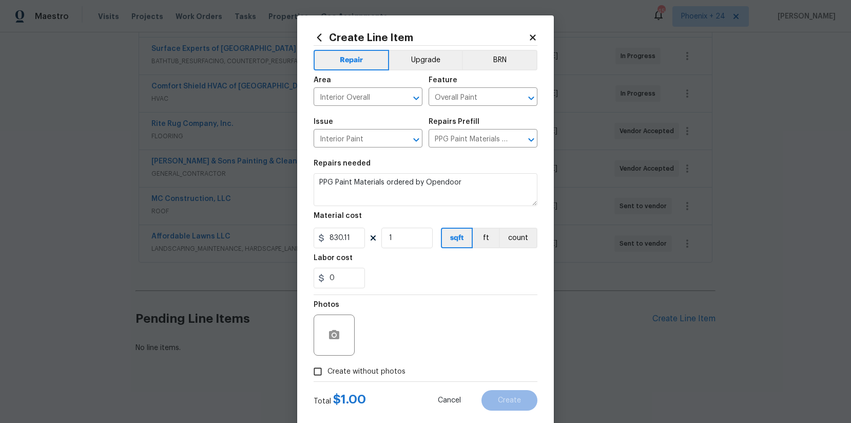
click at [328, 375] on input "Create without photos" at bounding box center [318, 372] width 20 height 20
checkbox input "true"
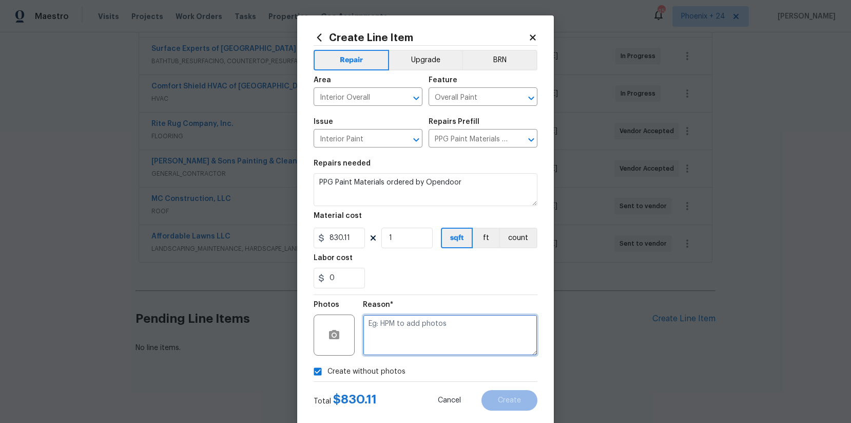
click at [393, 340] on textarea at bounding box center [450, 334] width 175 height 41
type textarea "NA"
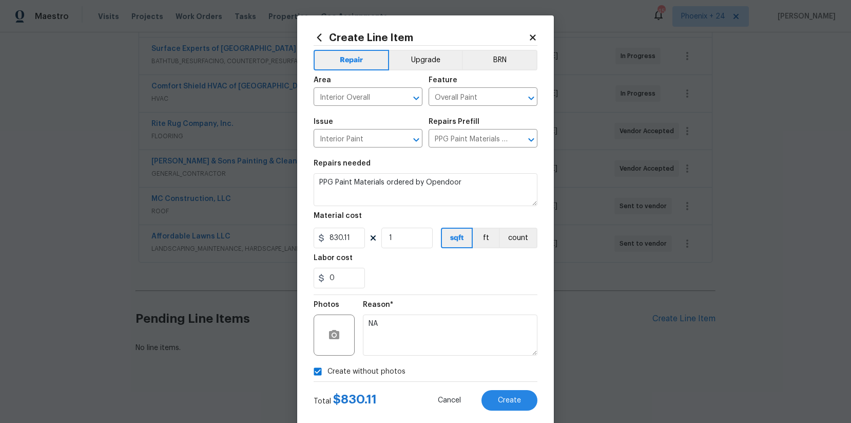
click at [491, 388] on div "Total $ 830.11 Cancel Create" at bounding box center [426, 396] width 224 height 29
click at [501, 392] on button "Create" at bounding box center [510, 400] width 56 height 21
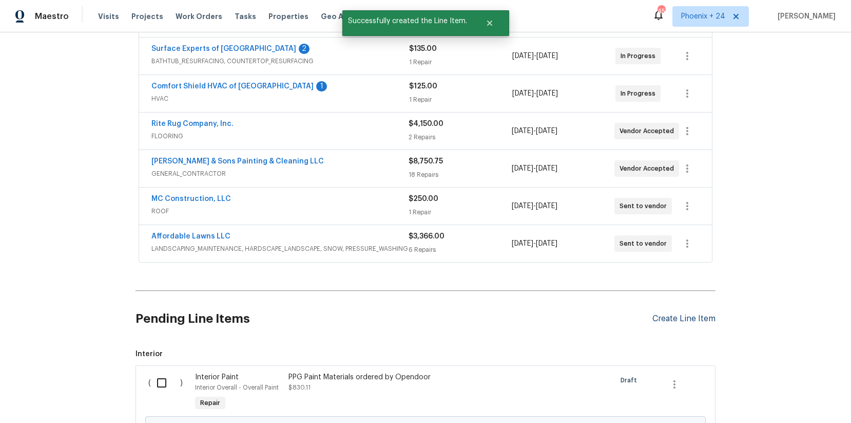
click at [677, 314] on div "Create Line Item" at bounding box center [684, 319] width 63 height 10
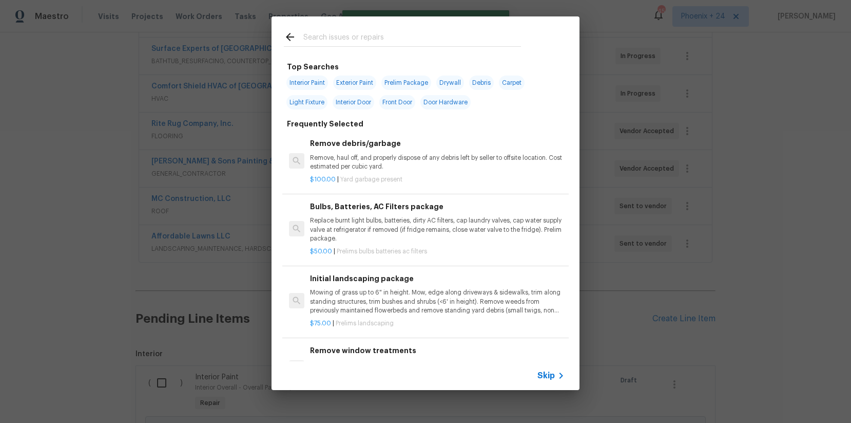
click at [412, 35] on input "text" at bounding box center [412, 38] width 218 height 15
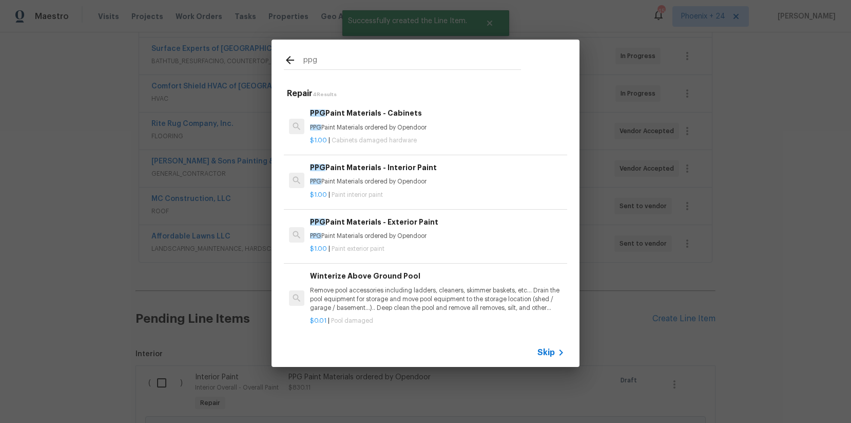
type input "ppg"
click at [480, 209] on div "PPG Paint Materials - Exterior Paint PPG Paint Materials ordered by Opendoor $1…" at bounding box center [425, 235] width 287 height 58
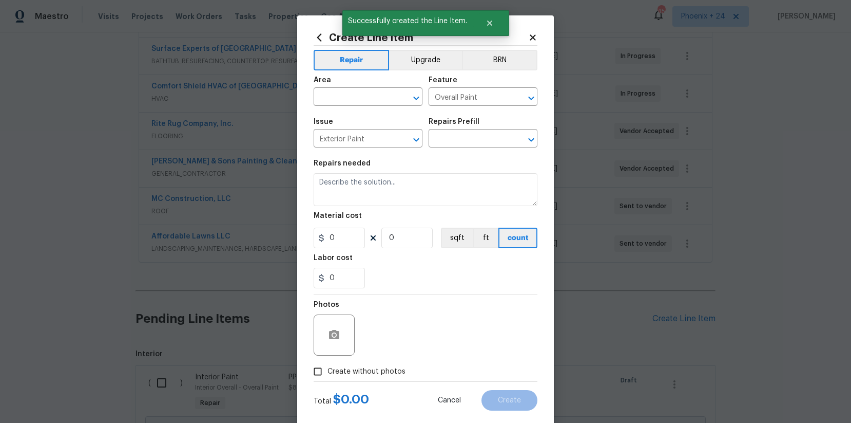
type input "PPG Paint Materials - Exterior Paint $1.00"
type textarea "PPG Paint Materials ordered by Opendoor"
type input "1"
click at [354, 92] on input "text" at bounding box center [354, 98] width 80 height 16
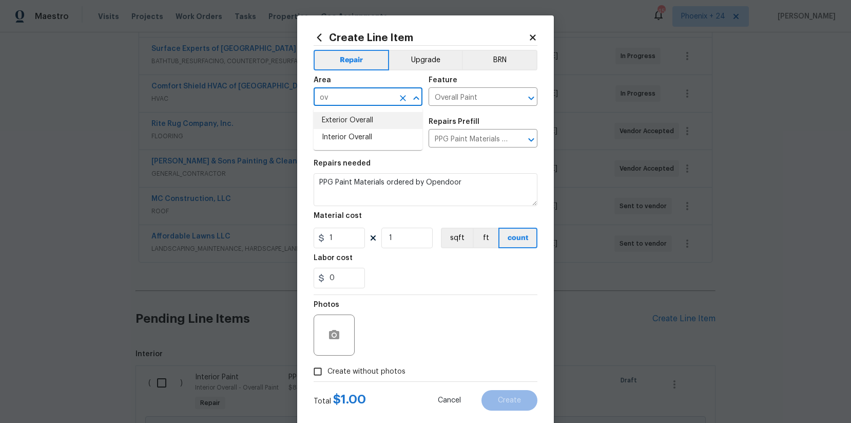
click at [358, 125] on li "Exterior Overall" at bounding box center [368, 120] width 109 height 17
type input "Exterior Overall"
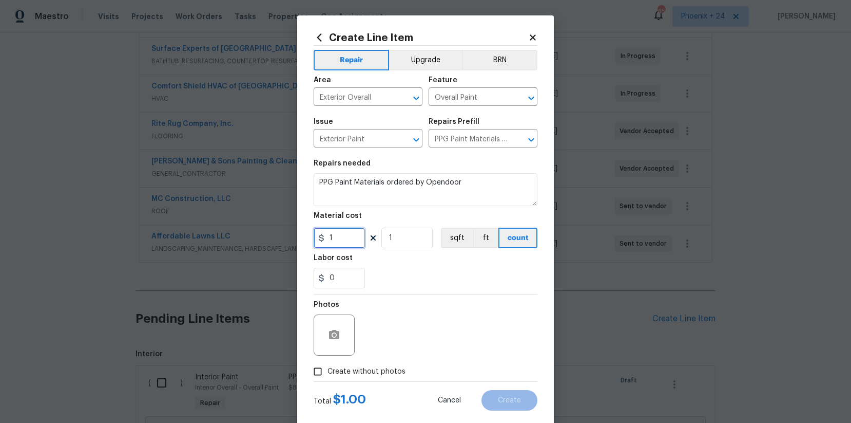
click at [349, 243] on input "1" at bounding box center [339, 237] width 51 height 21
drag, startPoint x: 345, startPoint y: 240, endPoint x: 332, endPoint y: 237, distance: 12.7
click at [332, 237] on input "1" at bounding box center [339, 237] width 51 height 21
type input "253.46"
click at [350, 393] on span "$ 1.00" at bounding box center [349, 399] width 33 height 12
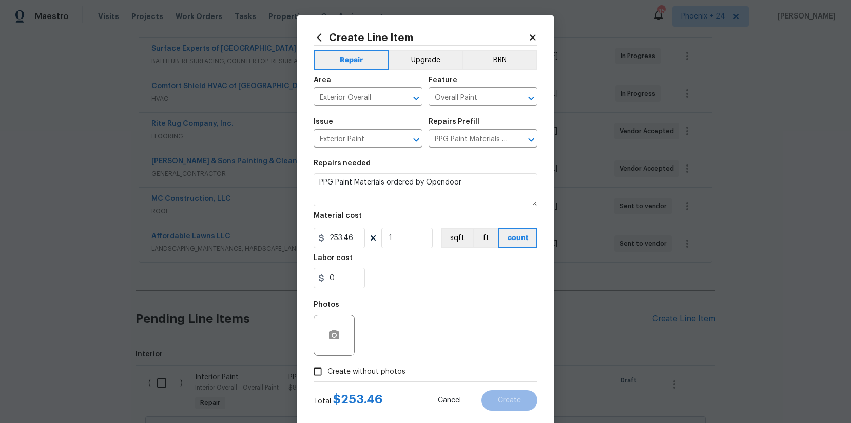
click at [381, 373] on span "Create without photos" at bounding box center [367, 371] width 78 height 11
click at [328, 373] on input "Create without photos" at bounding box center [318, 372] width 20 height 20
checkbox input "true"
click at [392, 336] on textarea at bounding box center [450, 334] width 175 height 41
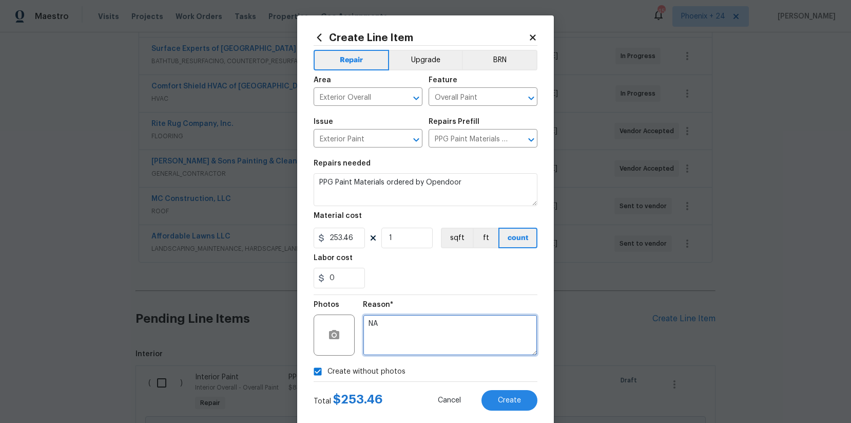
type textarea "NA"
click at [515, 413] on div "Create Line Item Repair Upgrade BRN Area Exterior Overall ​ Feature Overall Pai…" at bounding box center [425, 220] width 257 height 411
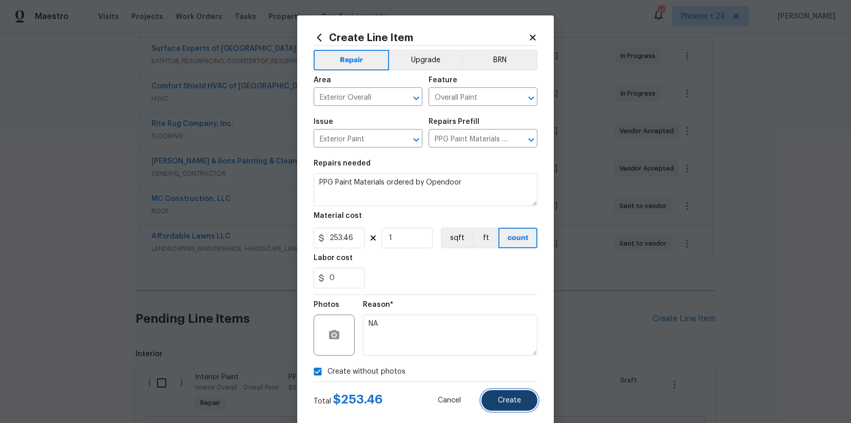
click at [514, 405] on button "Create" at bounding box center [510, 400] width 56 height 21
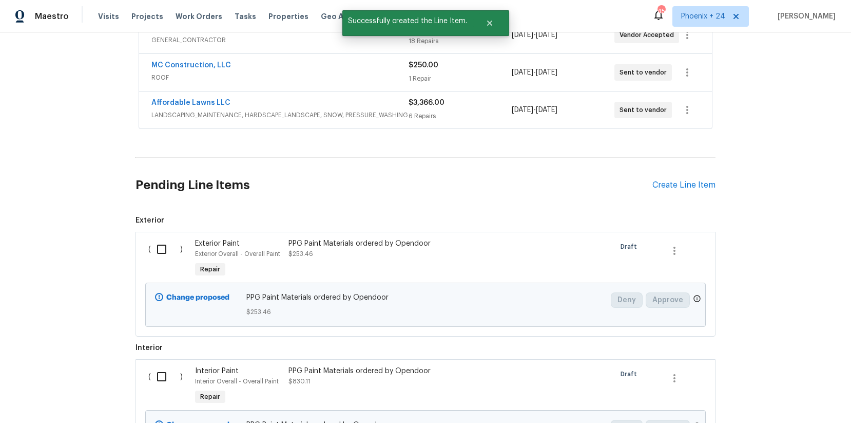
click at [160, 251] on input "checkbox" at bounding box center [165, 249] width 29 height 22
checkbox input "true"
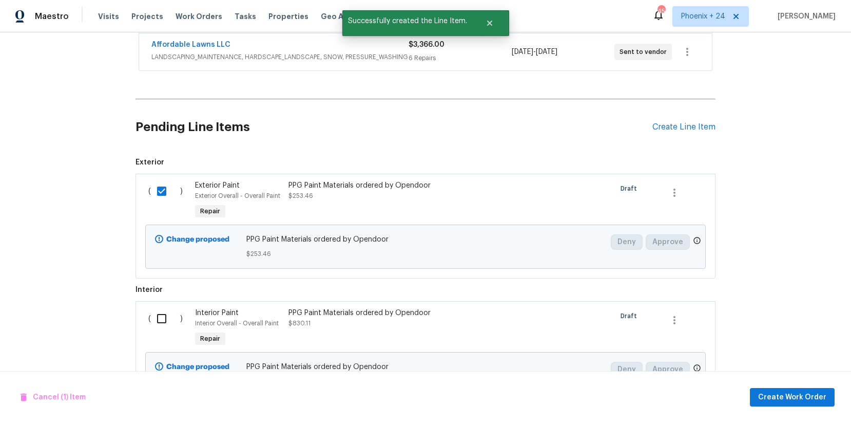
scroll to position [474, 0]
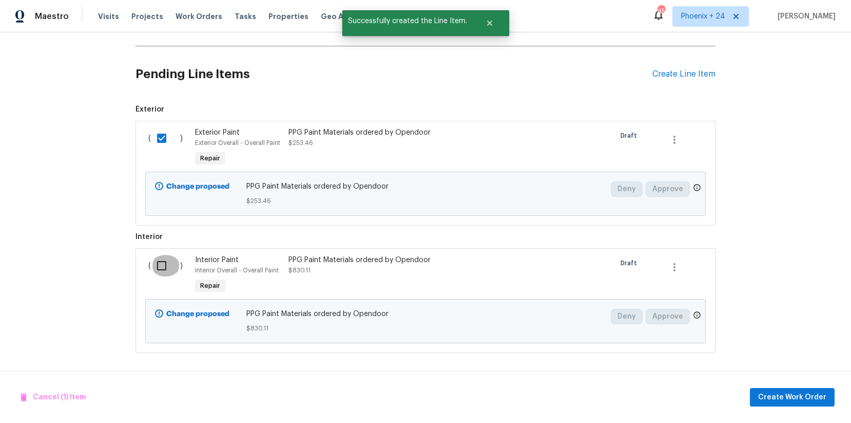
drag, startPoint x: 161, startPoint y: 272, endPoint x: 201, endPoint y: 282, distance: 41.7
click at [161, 273] on input "checkbox" at bounding box center [165, 266] width 29 height 22
checkbox input "true"
click at [769, 391] on span "Create Work Order" at bounding box center [792, 397] width 68 height 13
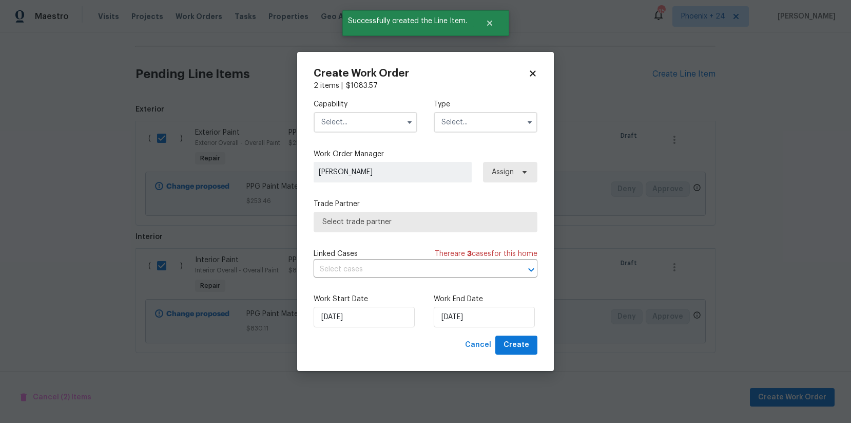
click at [364, 124] on input "text" at bounding box center [366, 122] width 104 height 21
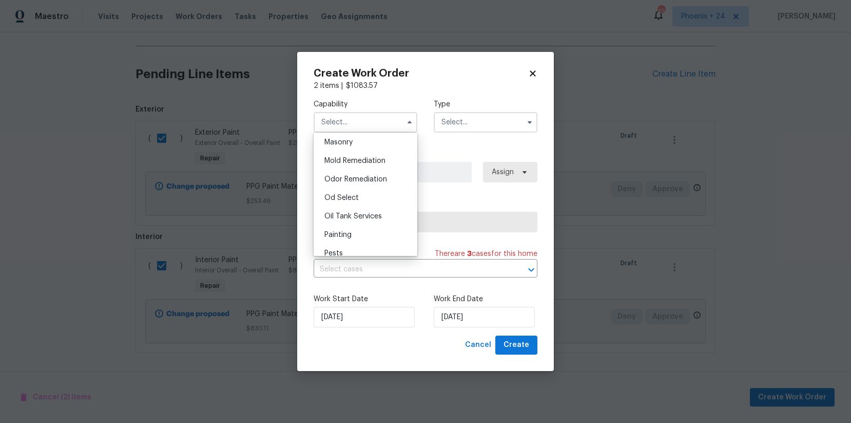
scroll to position [790, 0]
click at [364, 213] on div "Painting" at bounding box center [365, 216] width 99 height 18
type input "Painting"
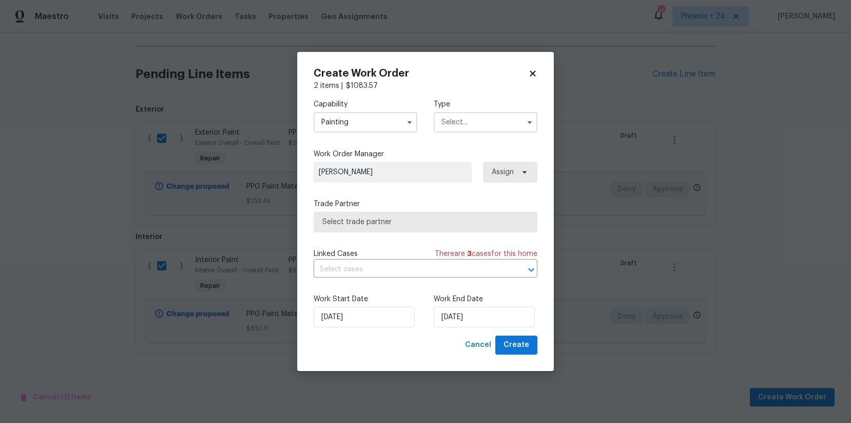
click at [456, 121] on input "text" at bounding box center [486, 122] width 104 height 21
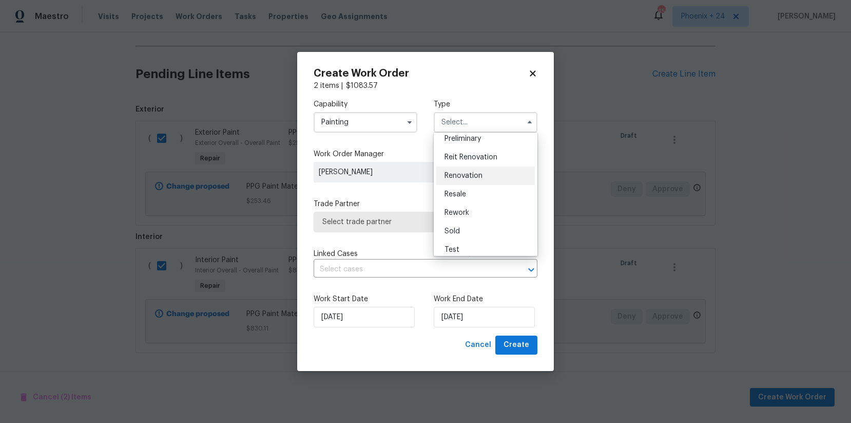
scroll to position [233, 0]
click at [469, 172] on span "Renovation" at bounding box center [464, 169] width 38 height 7
type input "Renovation"
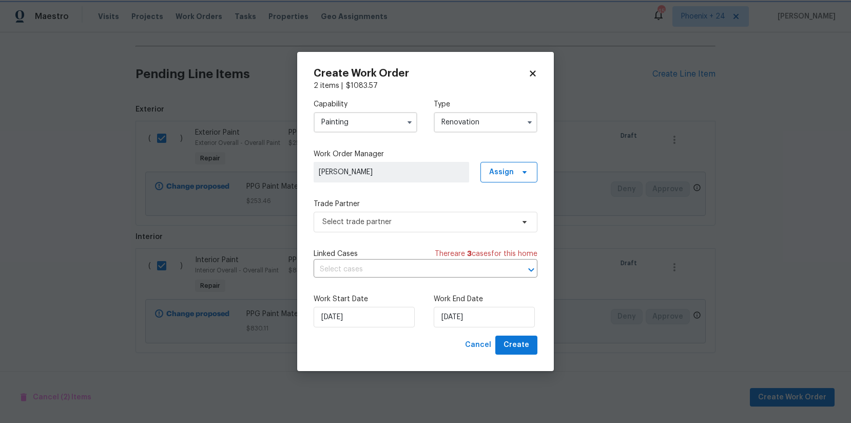
scroll to position [0, 0]
click at [506, 176] on span "Assign" at bounding box center [501, 172] width 25 height 10
click at [508, 215] on div "Assign to me" at bounding box center [510, 216] width 45 height 10
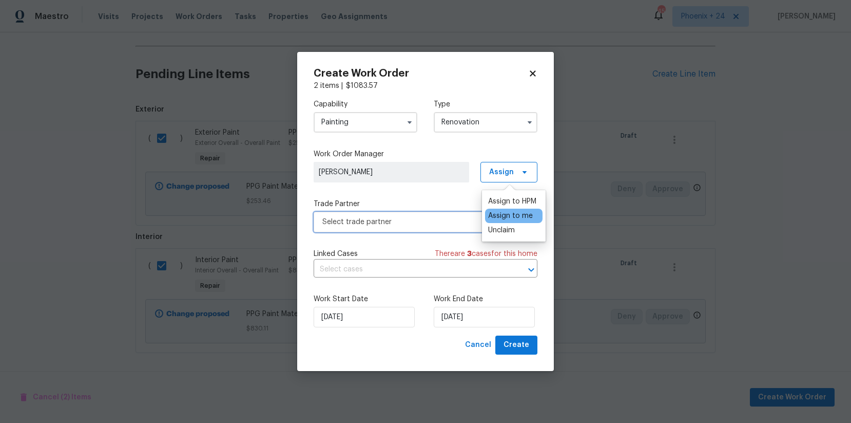
click at [454, 223] on span "Select trade partner" at bounding box center [418, 222] width 192 height 10
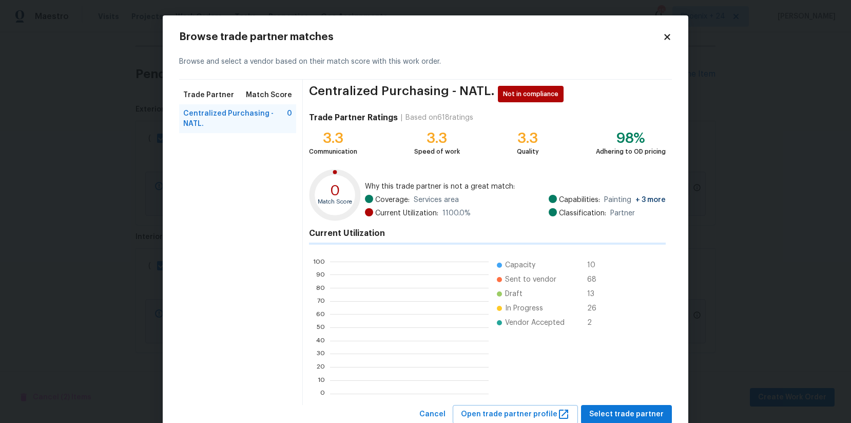
scroll to position [144, 159]
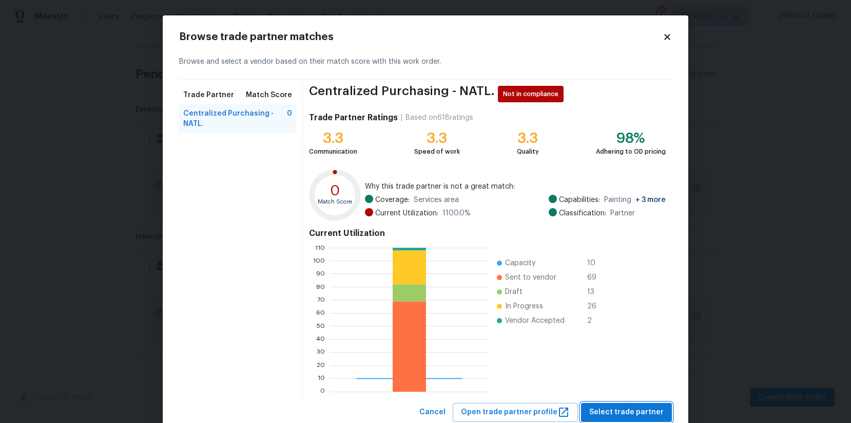
click at [625, 413] on span "Select trade partner" at bounding box center [627, 412] width 74 height 13
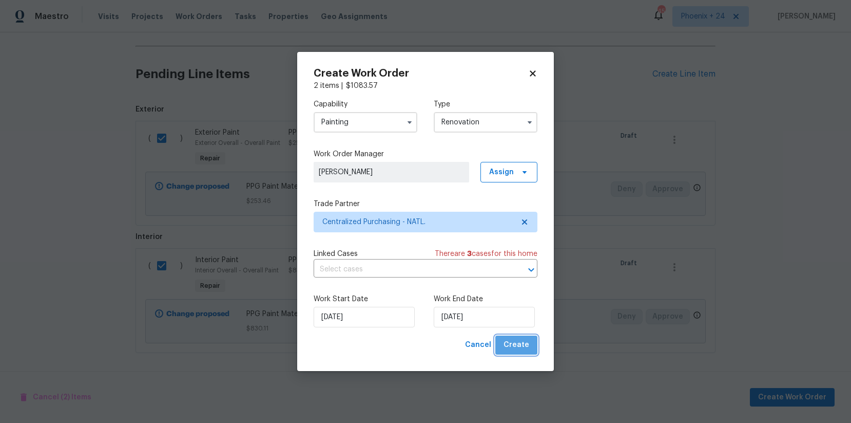
click at [518, 349] on span "Create" at bounding box center [517, 344] width 26 height 13
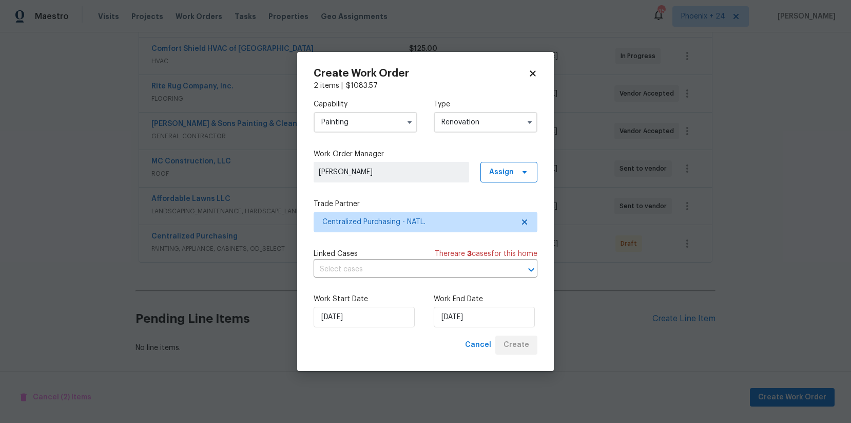
scroll to position [267, 0]
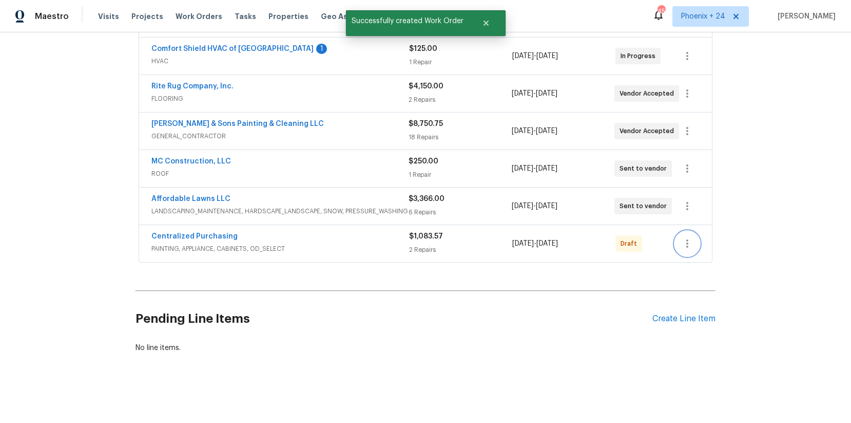
click at [690, 239] on icon "button" at bounding box center [687, 243] width 12 height 12
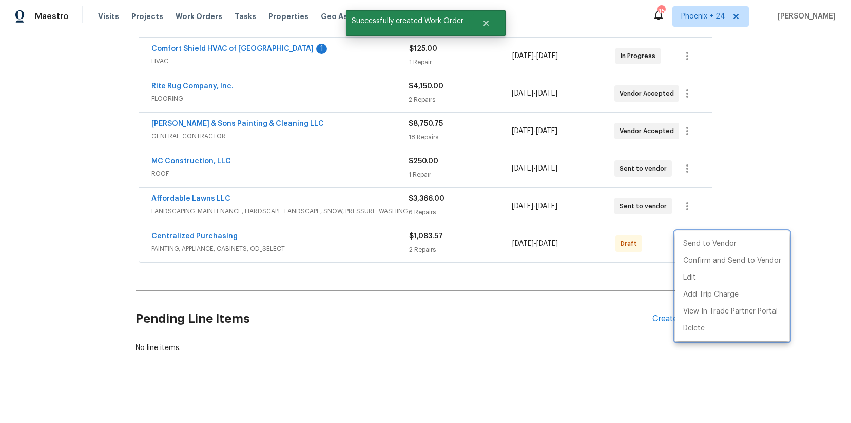
click at [518, 332] on div at bounding box center [425, 211] width 851 height 423
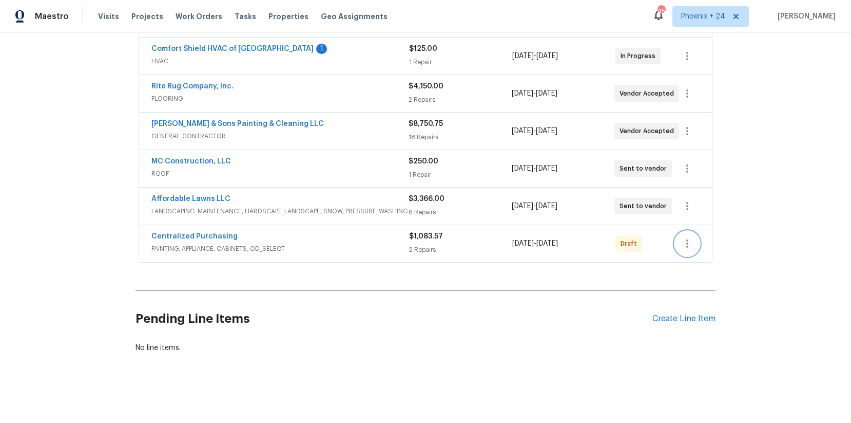
click at [685, 233] on button "button" at bounding box center [687, 243] width 25 height 25
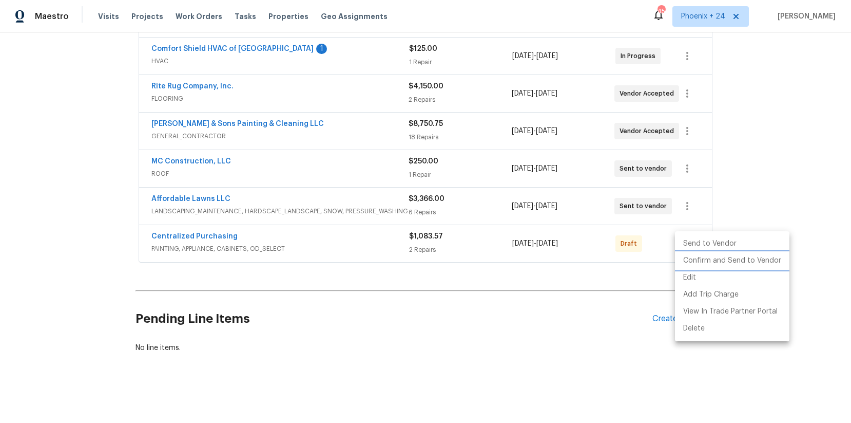
click at [693, 264] on li "Confirm and Send to Vendor" at bounding box center [732, 260] width 115 height 17
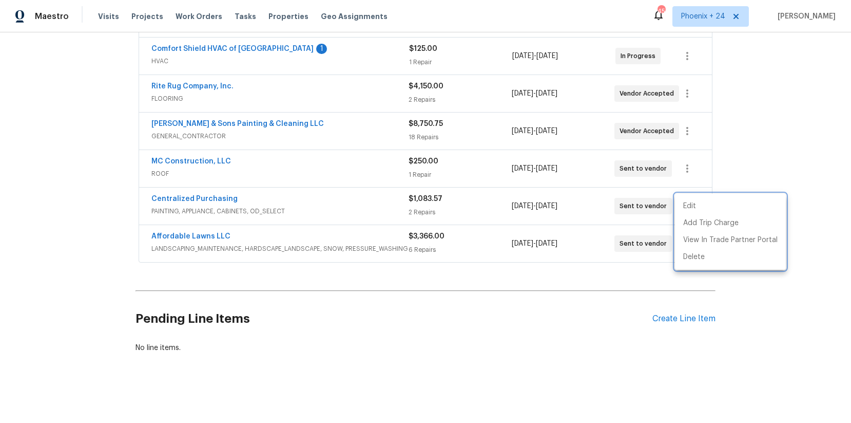
drag, startPoint x: 327, startPoint y: 207, endPoint x: 225, endPoint y: 199, distance: 102.0
click at [302, 206] on div at bounding box center [425, 211] width 851 height 423
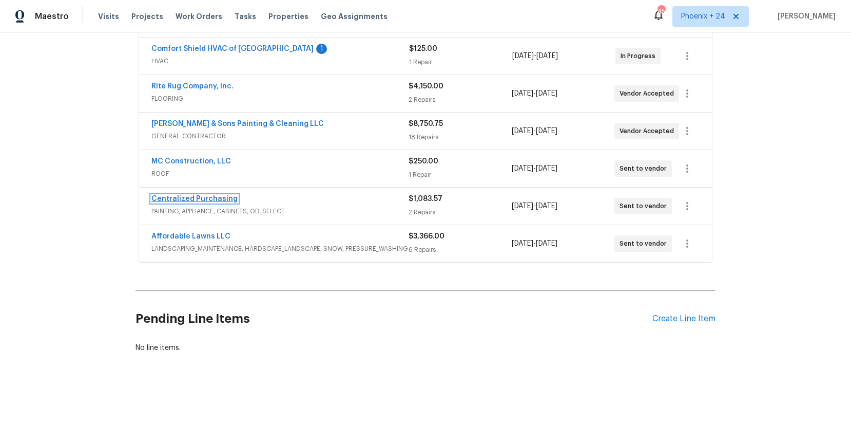
click at [180, 196] on link "Centralized Purchasing" at bounding box center [194, 198] width 86 height 7
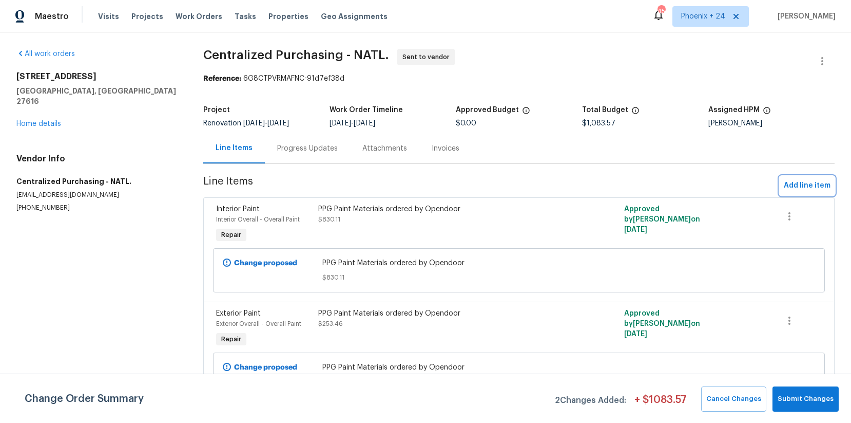
click at [806, 177] on button "Add line item" at bounding box center [807, 185] width 55 height 19
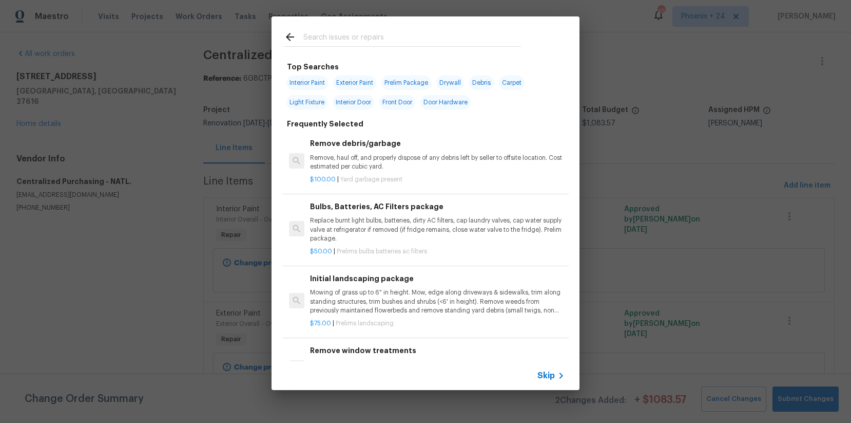
drag, startPoint x: 406, startPoint y: 28, endPoint x: 406, endPoint y: 39, distance: 10.8
click at [405, 34] on div at bounding box center [403, 36] width 262 height 41
click at [406, 39] on input "text" at bounding box center [412, 38] width 218 height 15
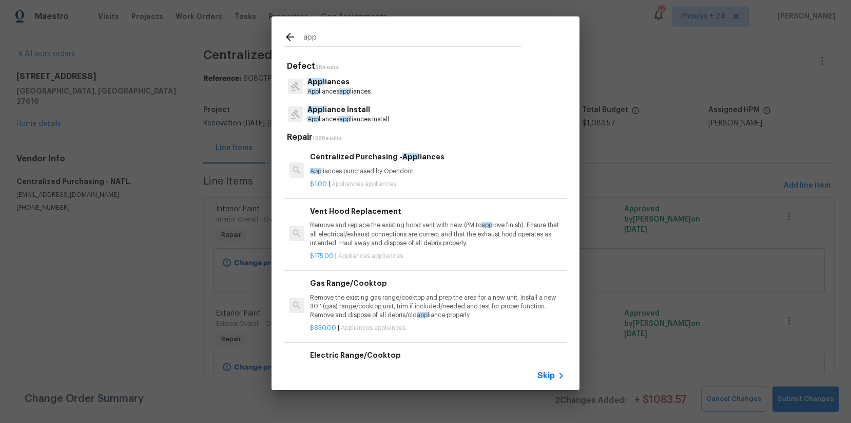
type input "app"
click at [454, 172] on p "App liances purchased by Opendoor" at bounding box center [437, 171] width 255 height 9
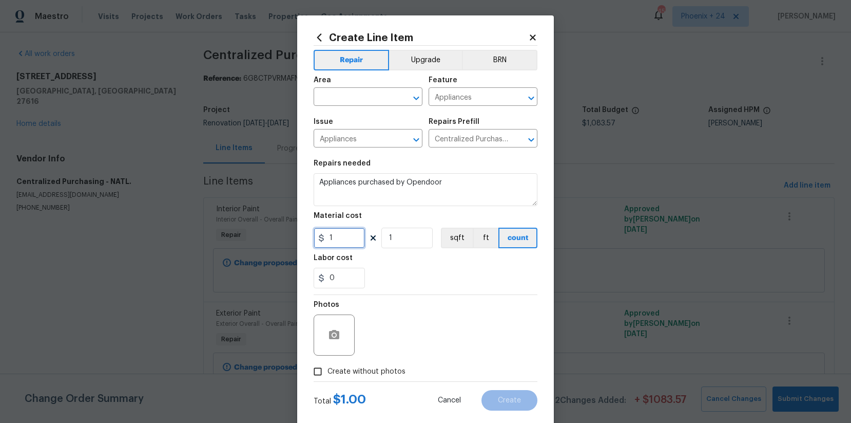
drag, startPoint x: 336, startPoint y: 241, endPoint x: 299, endPoint y: 237, distance: 37.1
click at [299, 238] on div "Create Line Item Repair Upgrade BRN Area ​ Feature Appliances ​ Issue Appliance…" at bounding box center [425, 220] width 257 height 411
type input "202.76"
click at [350, 100] on input "text" at bounding box center [354, 98] width 80 height 16
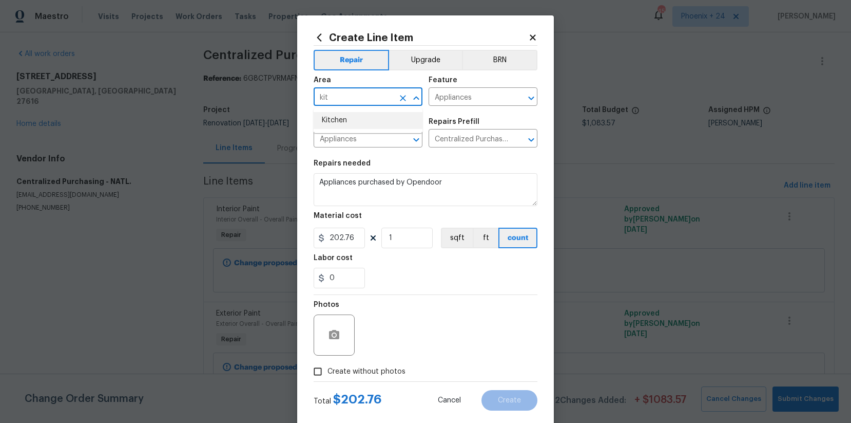
click at [354, 118] on li "Kitchen" at bounding box center [368, 120] width 109 height 17
type input "Kitchen"
click at [402, 366] on span "Create without photos" at bounding box center [367, 371] width 78 height 11
click at [328, 366] on input "Create without photos" at bounding box center [318, 372] width 20 height 20
checkbox input "true"
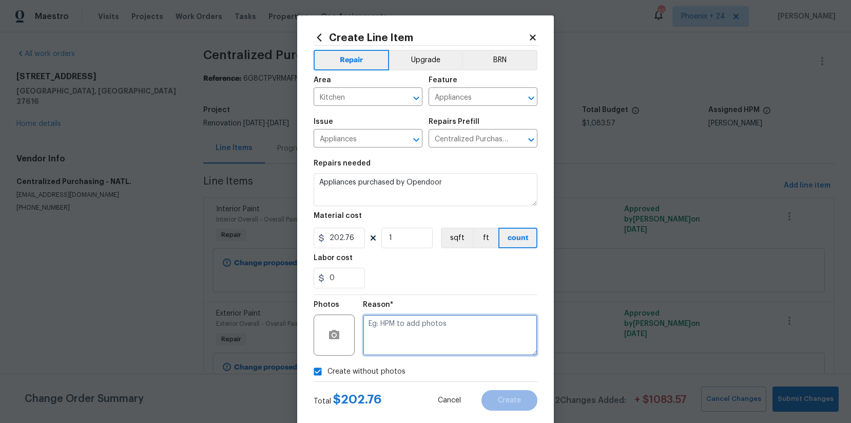
click at [408, 352] on textarea at bounding box center [450, 334] width 175 height 41
type textarea "NA"
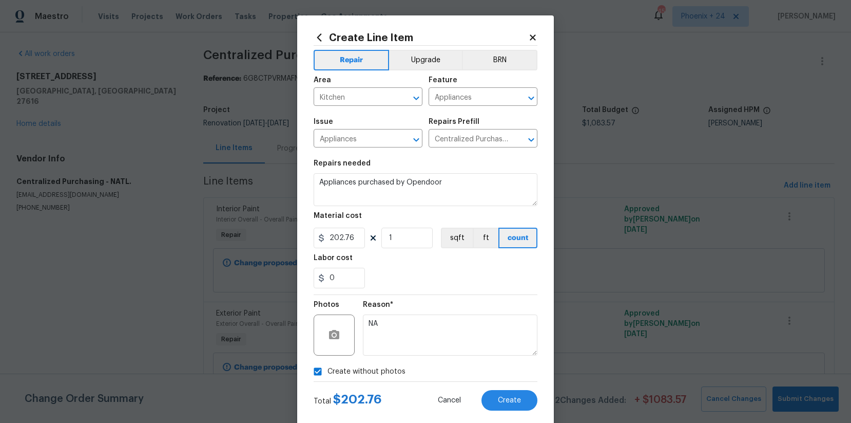
click at [440, 296] on div "Reason* NA" at bounding box center [450, 328] width 175 height 67
click at [526, 394] on button "Create" at bounding box center [510, 400] width 56 height 21
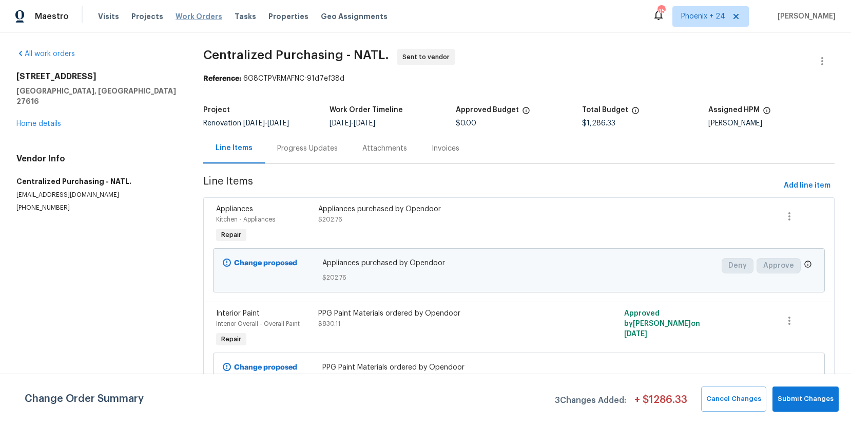
click at [197, 14] on span "Work Orders" at bounding box center [199, 16] width 47 height 10
